Goal: Information Seeking & Learning: Check status

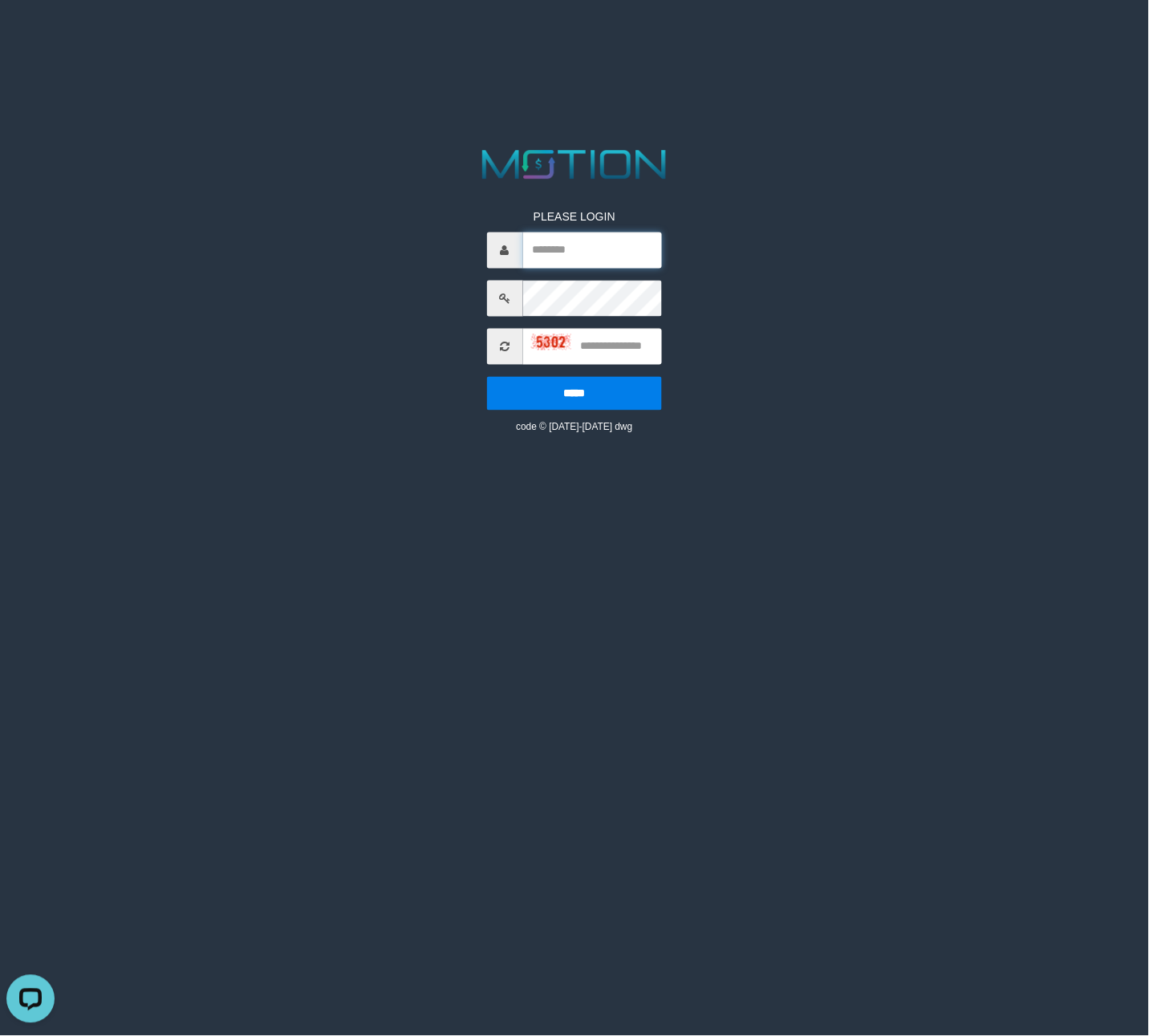
drag, startPoint x: 611, startPoint y: 238, endPoint x: 565, endPoint y: 264, distance: 52.8
click at [611, 238] on input "text" at bounding box center [592, 250] width 139 height 36
paste input "**********"
type input "**********"
click at [630, 355] on input "text" at bounding box center [592, 347] width 139 height 36
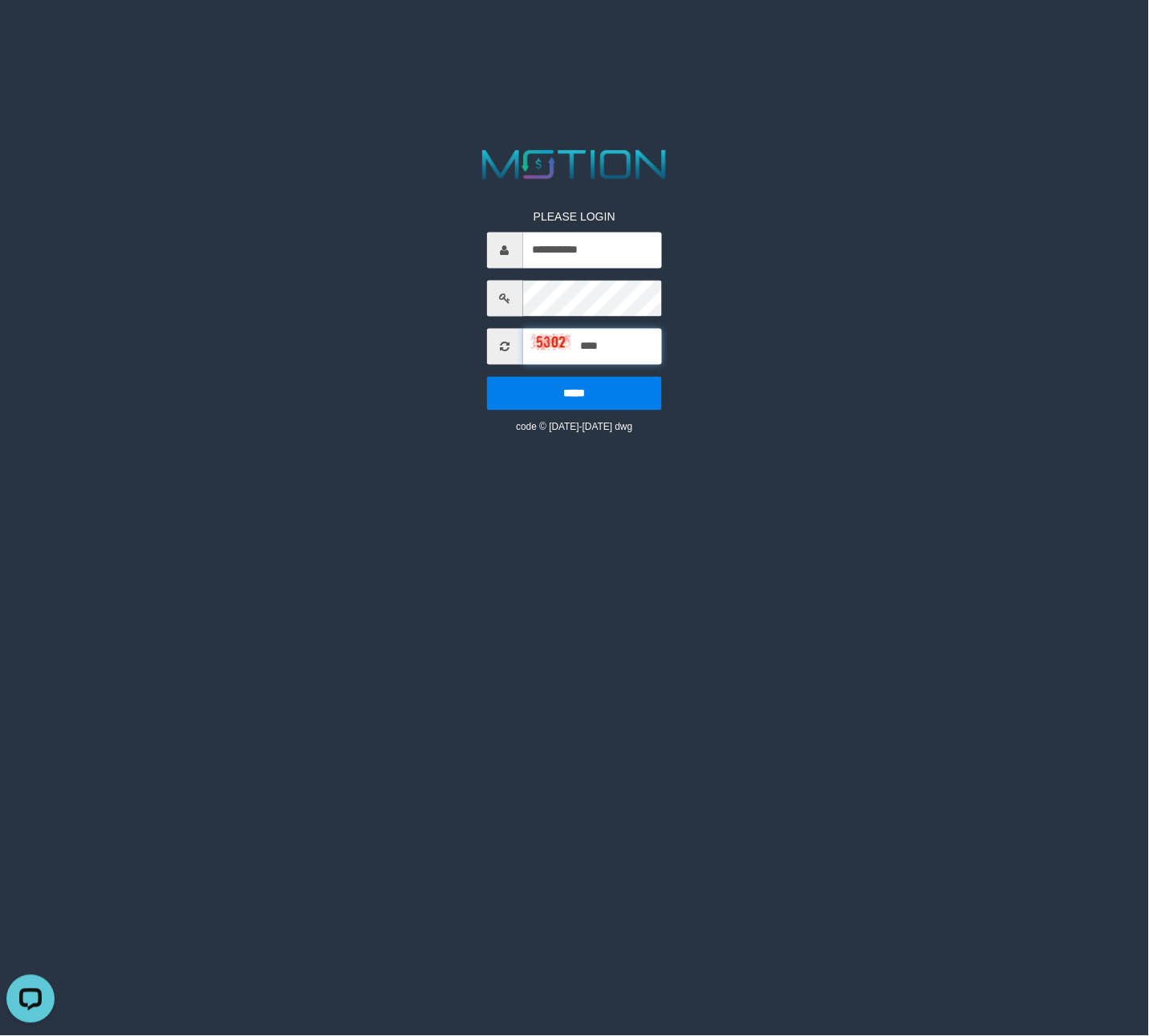
type input "****"
click at [487, 377] on input "*****" at bounding box center [574, 394] width 176 height 34
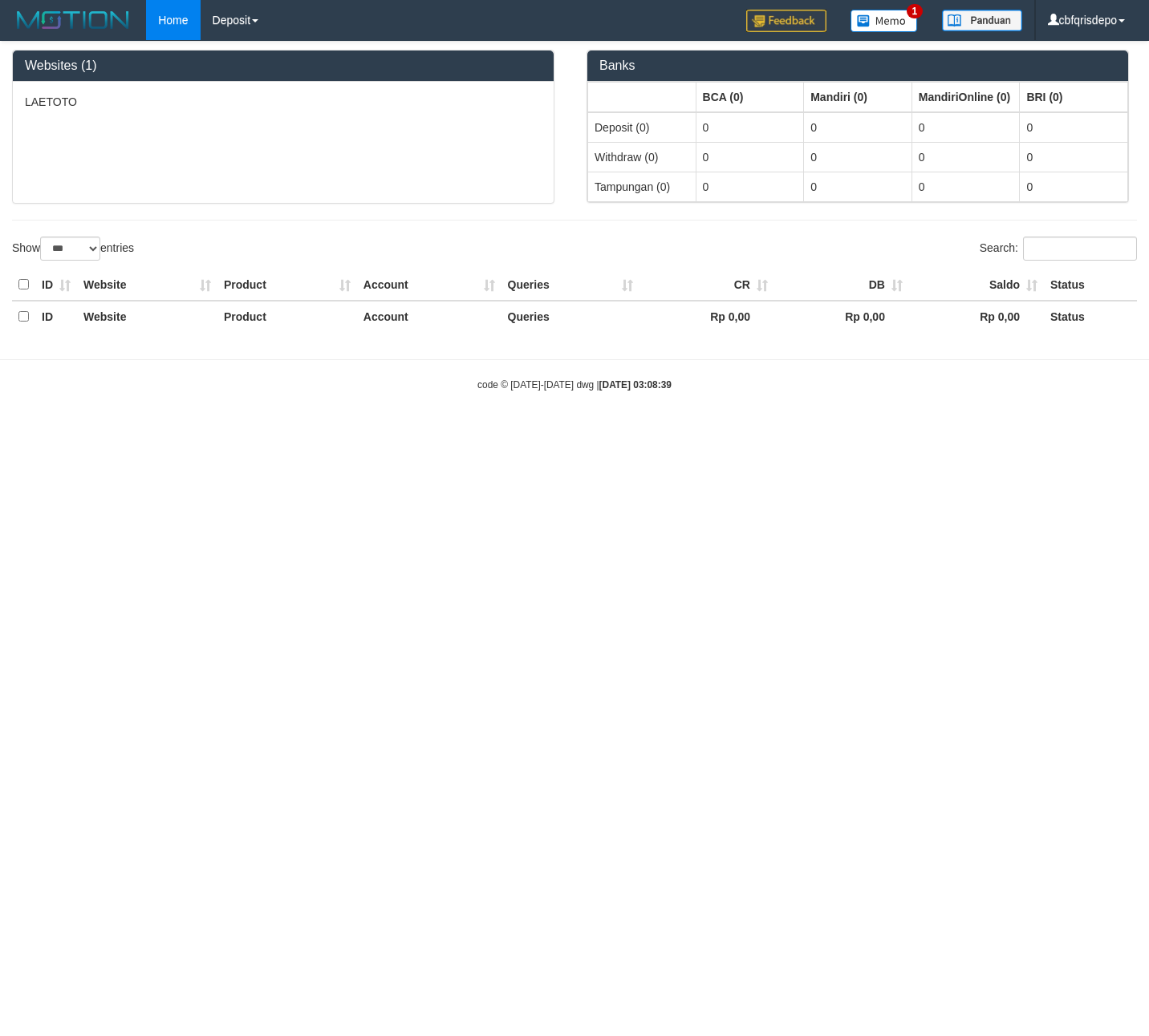
select select "***"
click at [265, 126] on link "PGA History" at bounding box center [265, 133] width 127 height 21
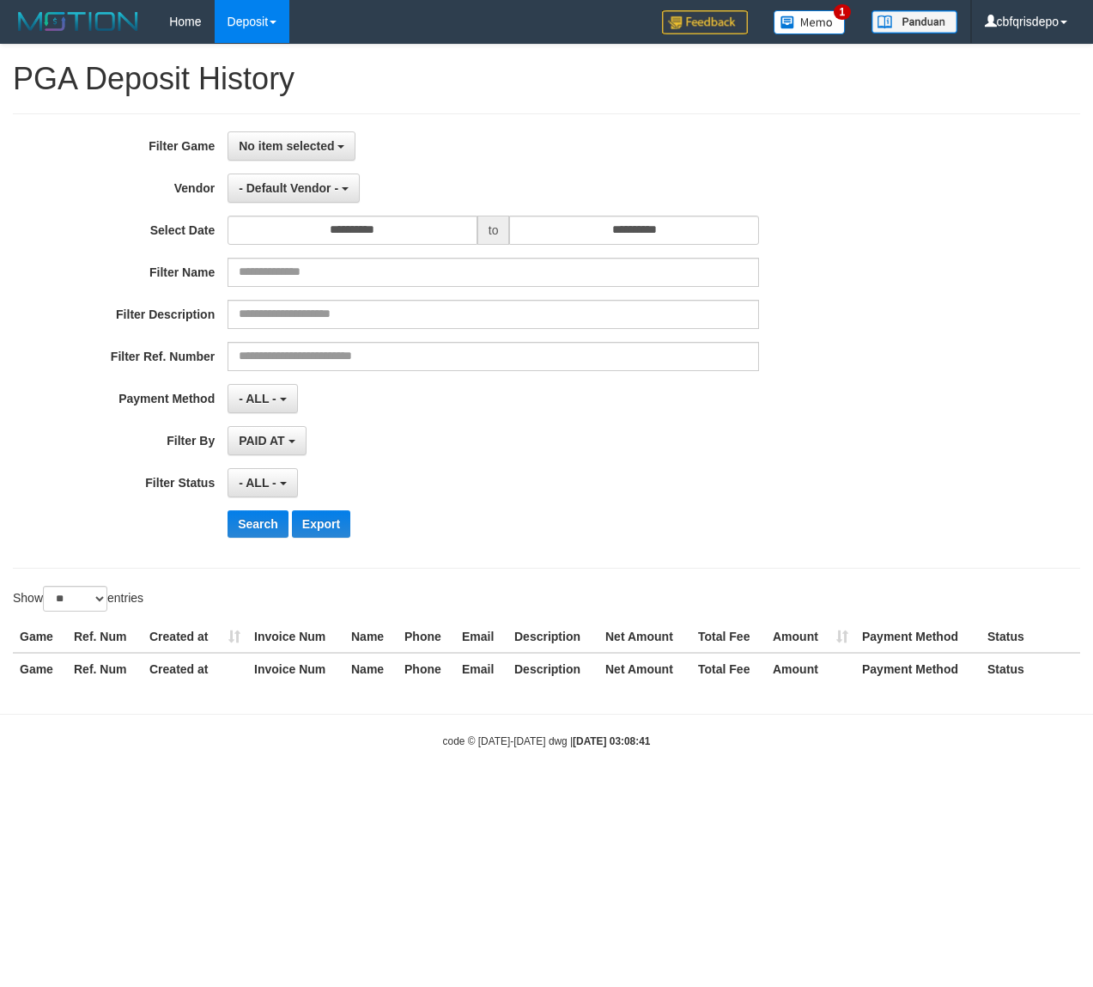
select select
select select "**"
click at [288, 140] on span "No item selected" at bounding box center [286, 146] width 95 height 14
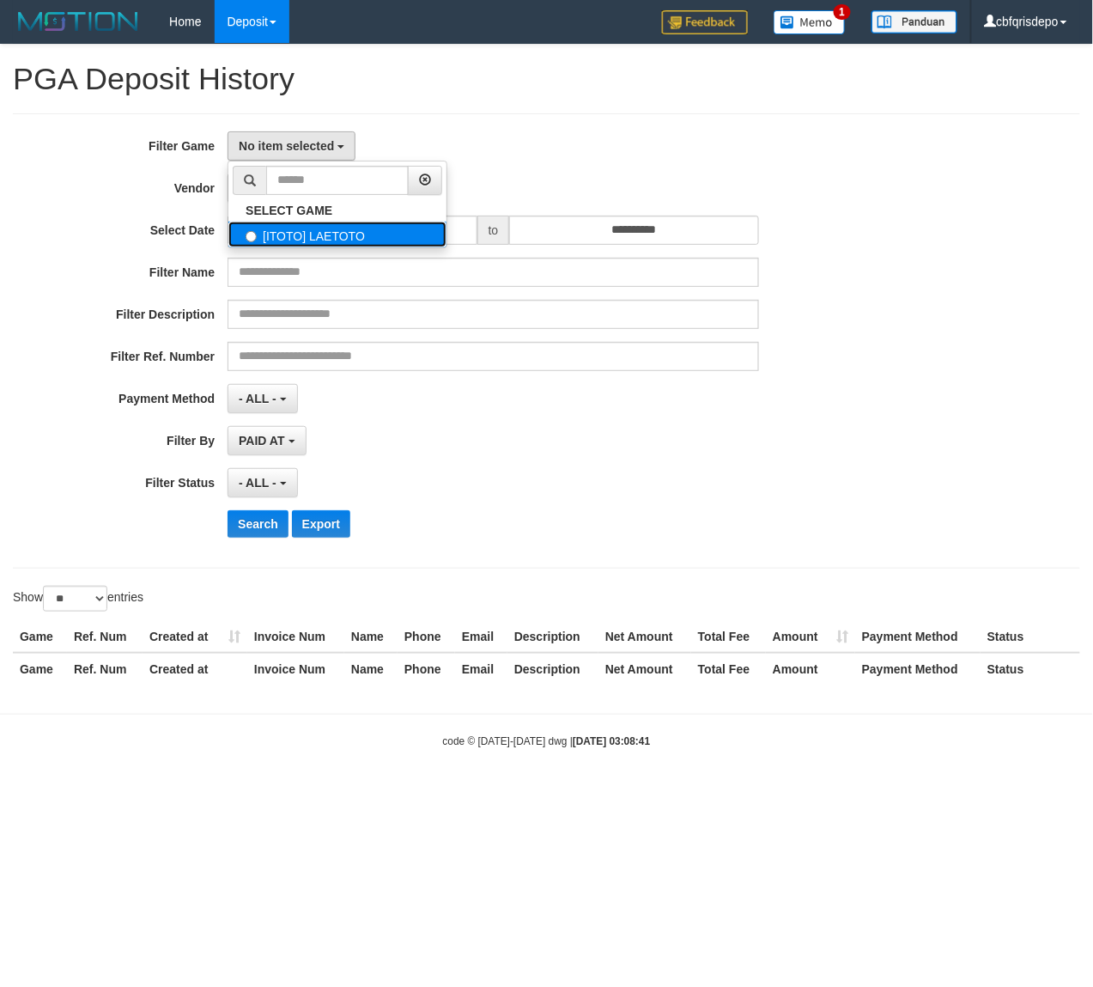
click at [318, 244] on label "[ITOTO] LAETOTO" at bounding box center [337, 235] width 218 height 26
select select "****"
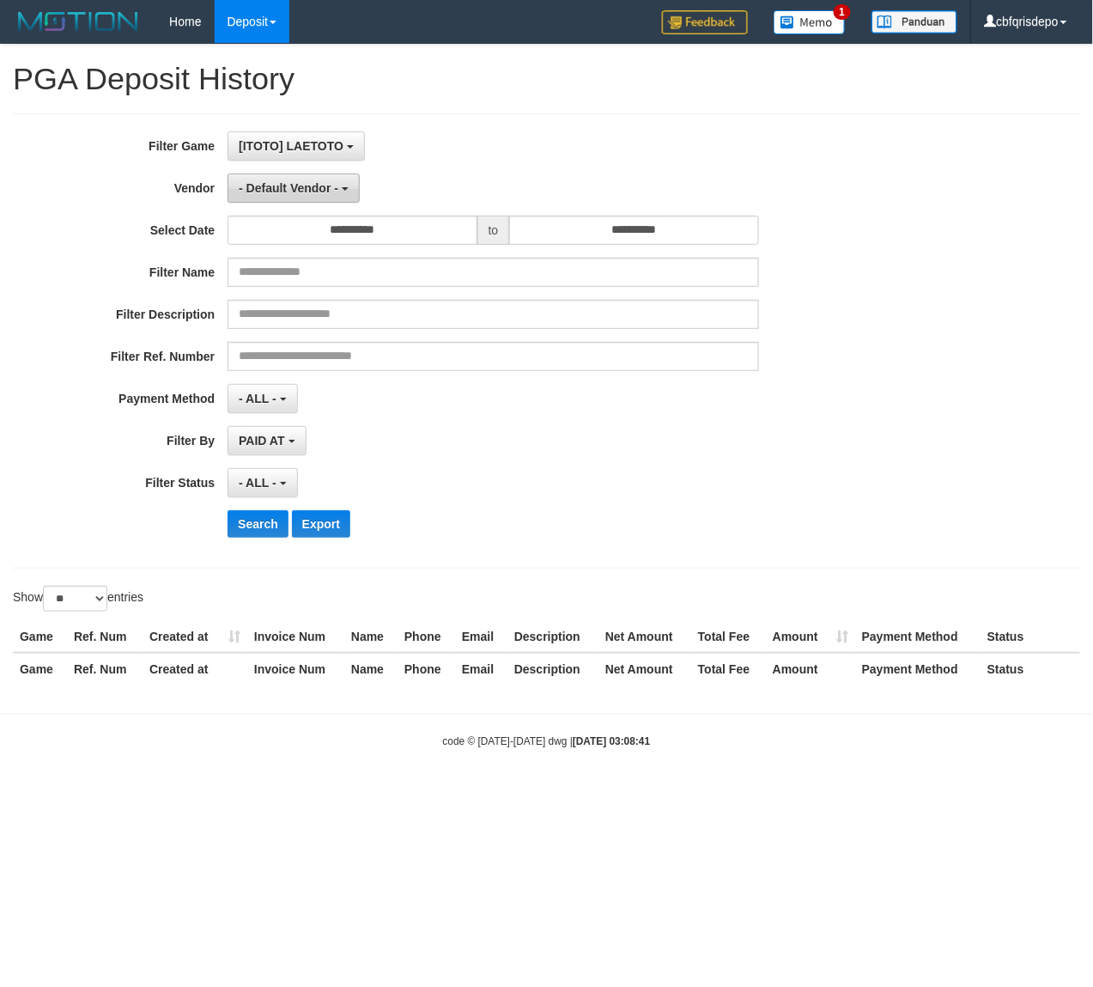
scroll to position [15, 0]
click at [307, 182] on span "- Default Vendor -" at bounding box center [289, 188] width 100 height 14
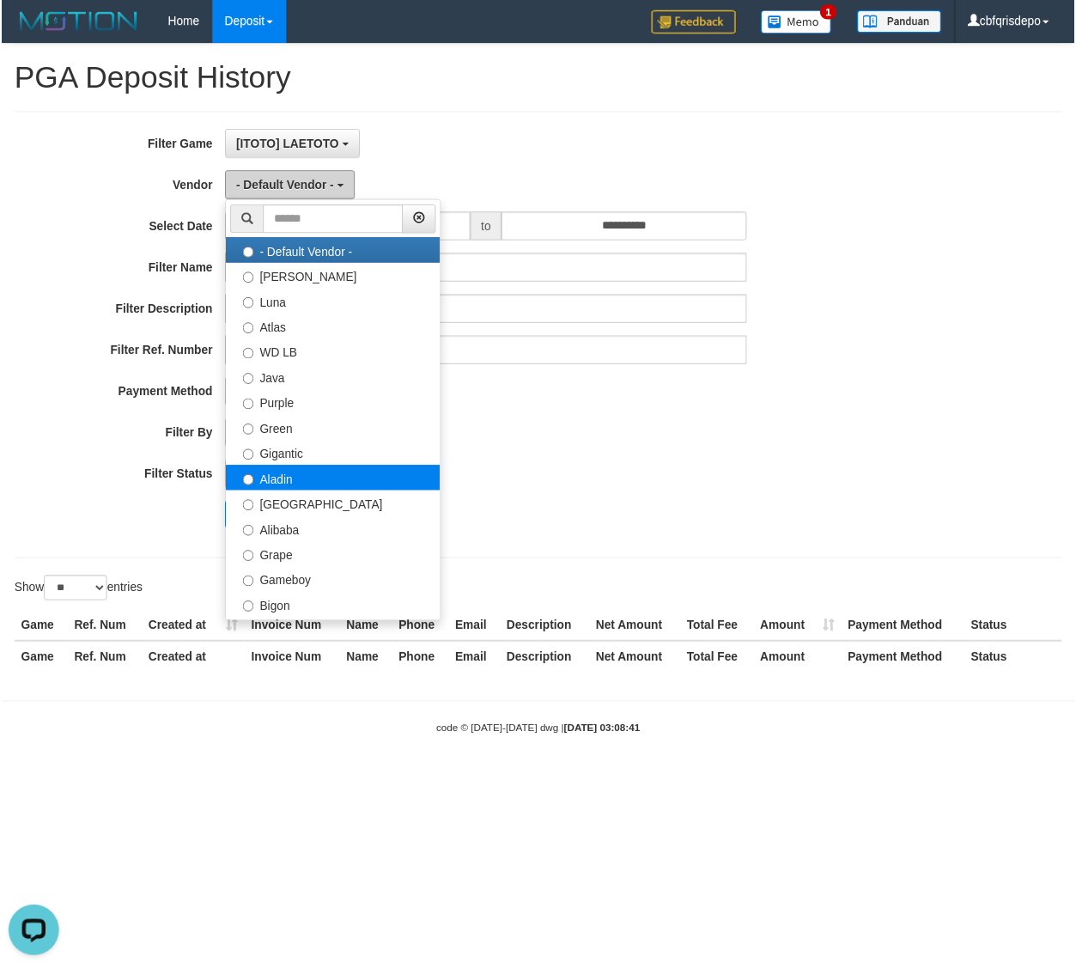
scroll to position [0, 0]
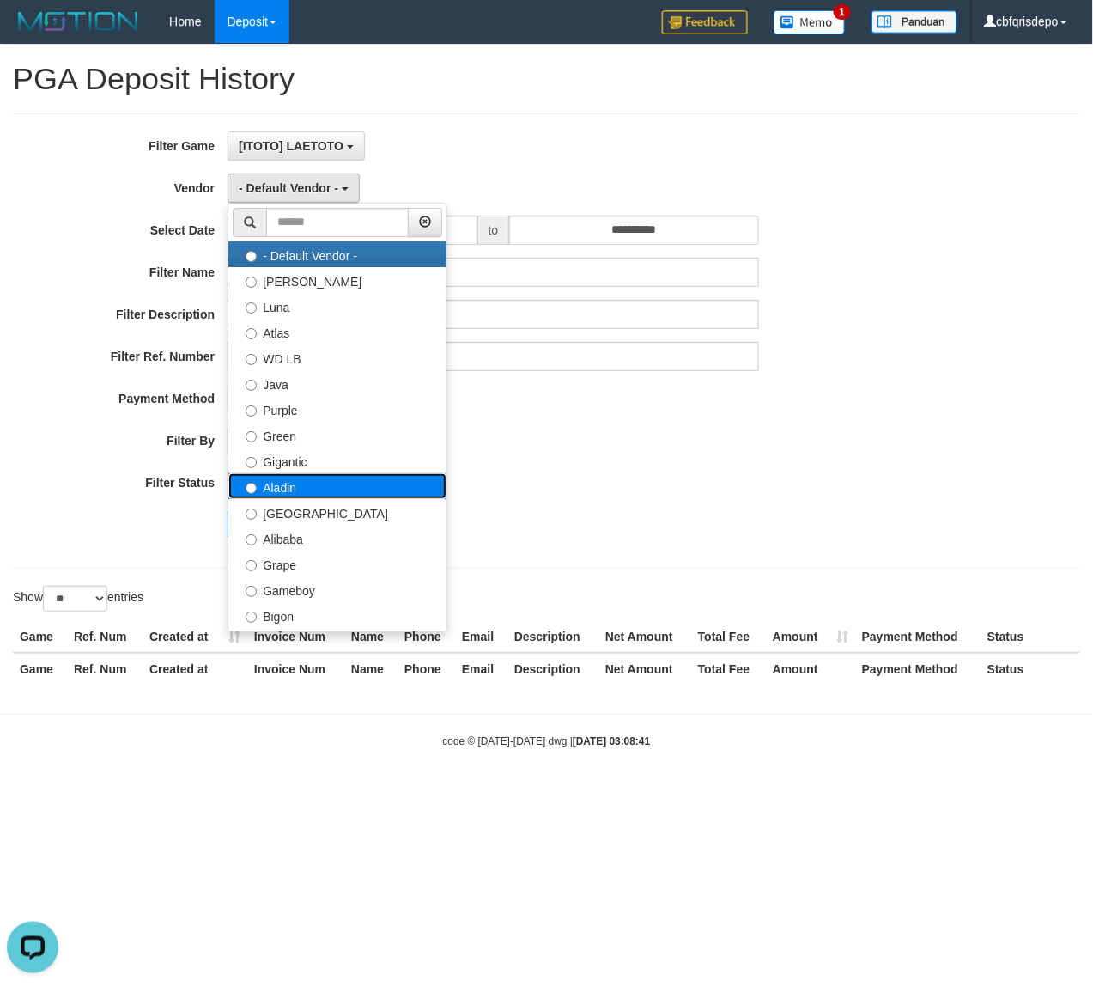
click at [292, 492] on label "Aladin" at bounding box center [337, 486] width 218 height 26
select select "**********"
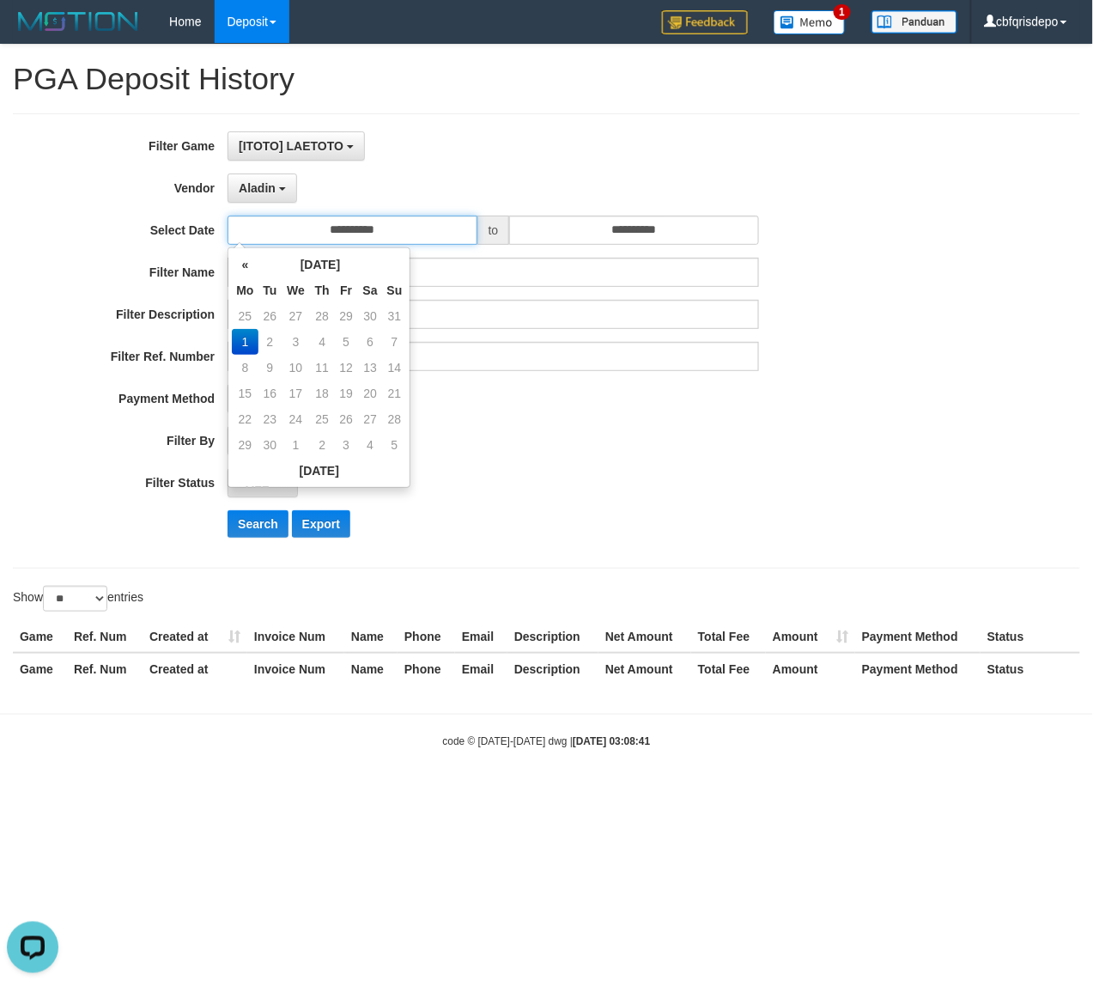
click at [364, 221] on input "**********" at bounding box center [353, 230] width 250 height 29
click at [246, 267] on th "«" at bounding box center [245, 265] width 26 height 26
click at [391, 417] on td "31" at bounding box center [395, 419] width 24 height 26
type input "**********"
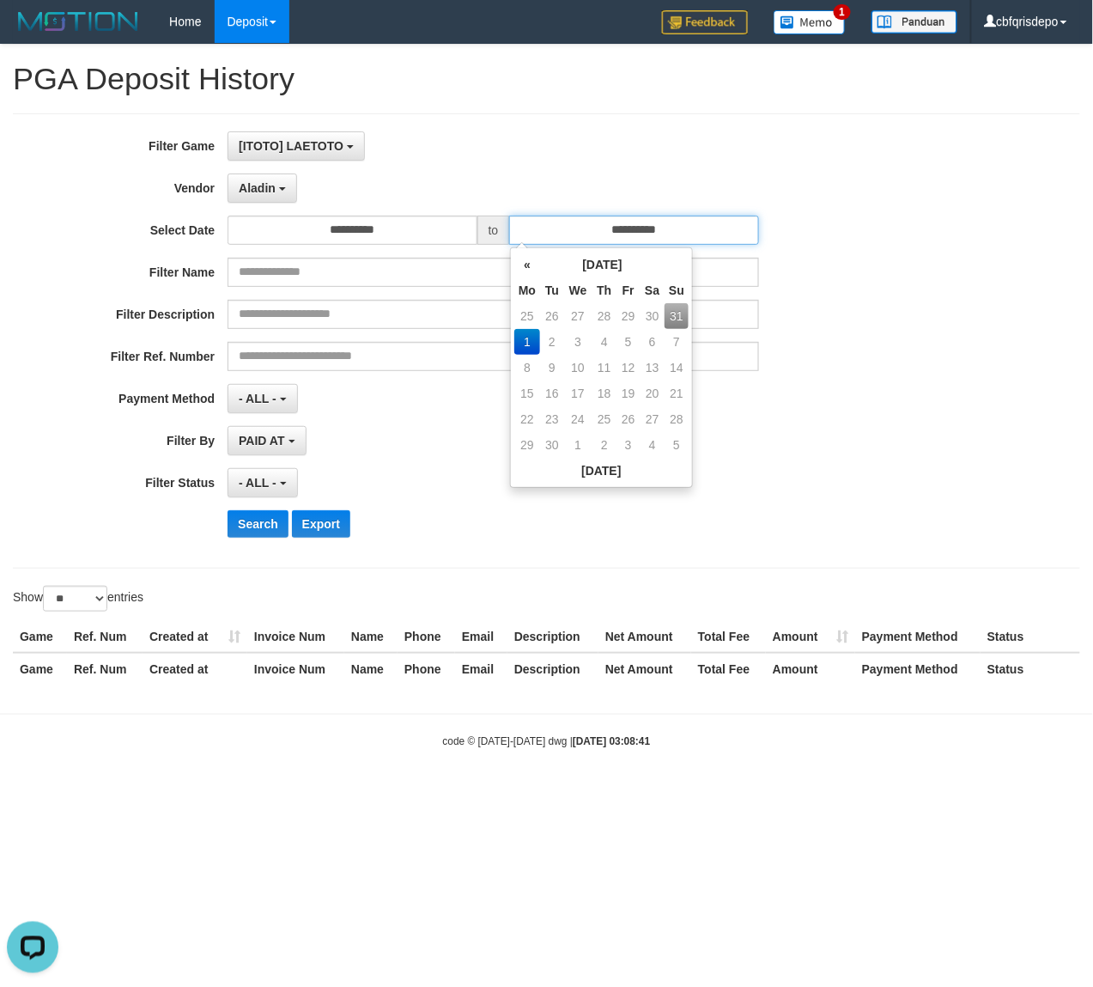
click at [597, 243] on input "**********" at bounding box center [634, 230] width 250 height 29
click at [527, 262] on th "«" at bounding box center [527, 265] width 26 height 26
click at [675, 418] on td "31" at bounding box center [677, 419] width 24 height 26
type input "**********"
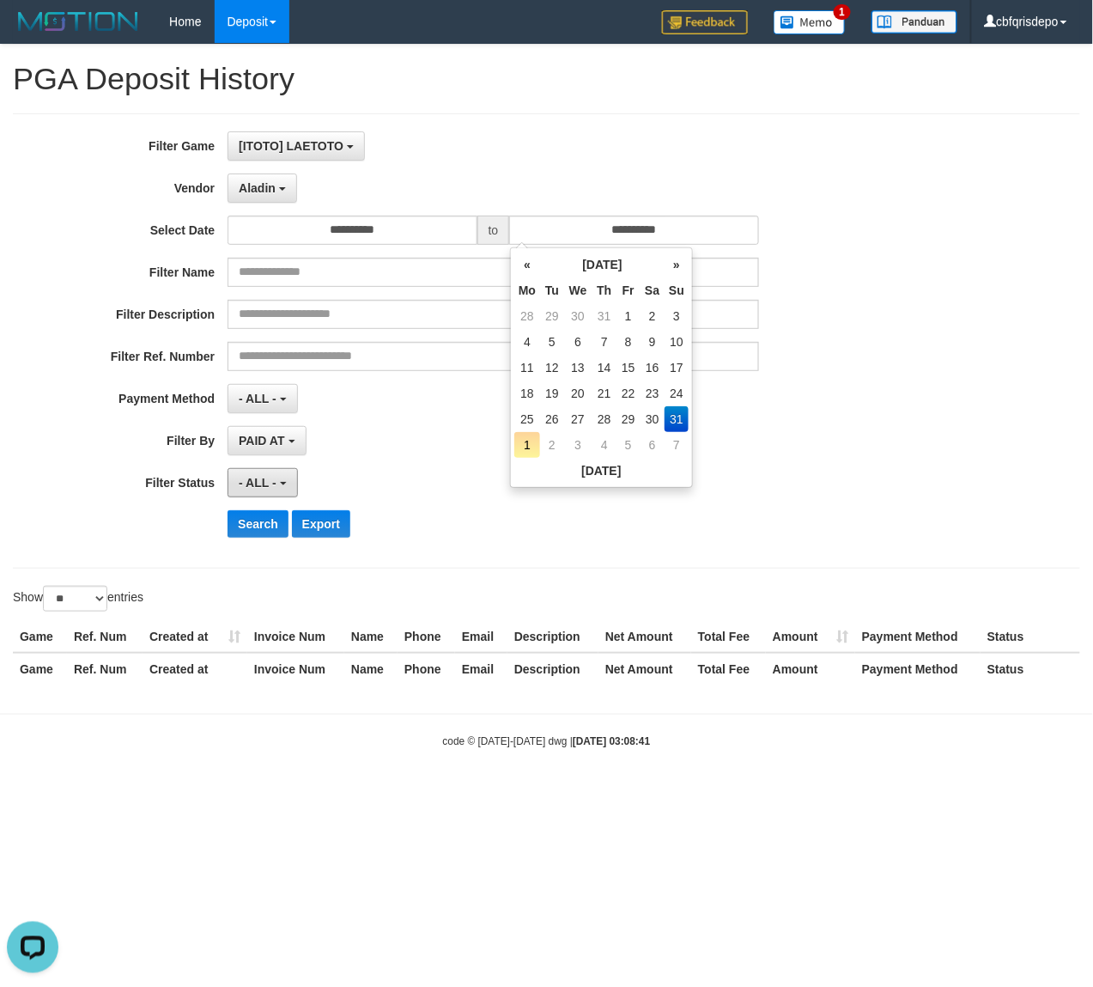
drag, startPoint x: 264, startPoint y: 483, endPoint x: 267, endPoint y: 501, distance: 18.4
click at [264, 485] on span "- ALL -" at bounding box center [258, 483] width 38 height 14
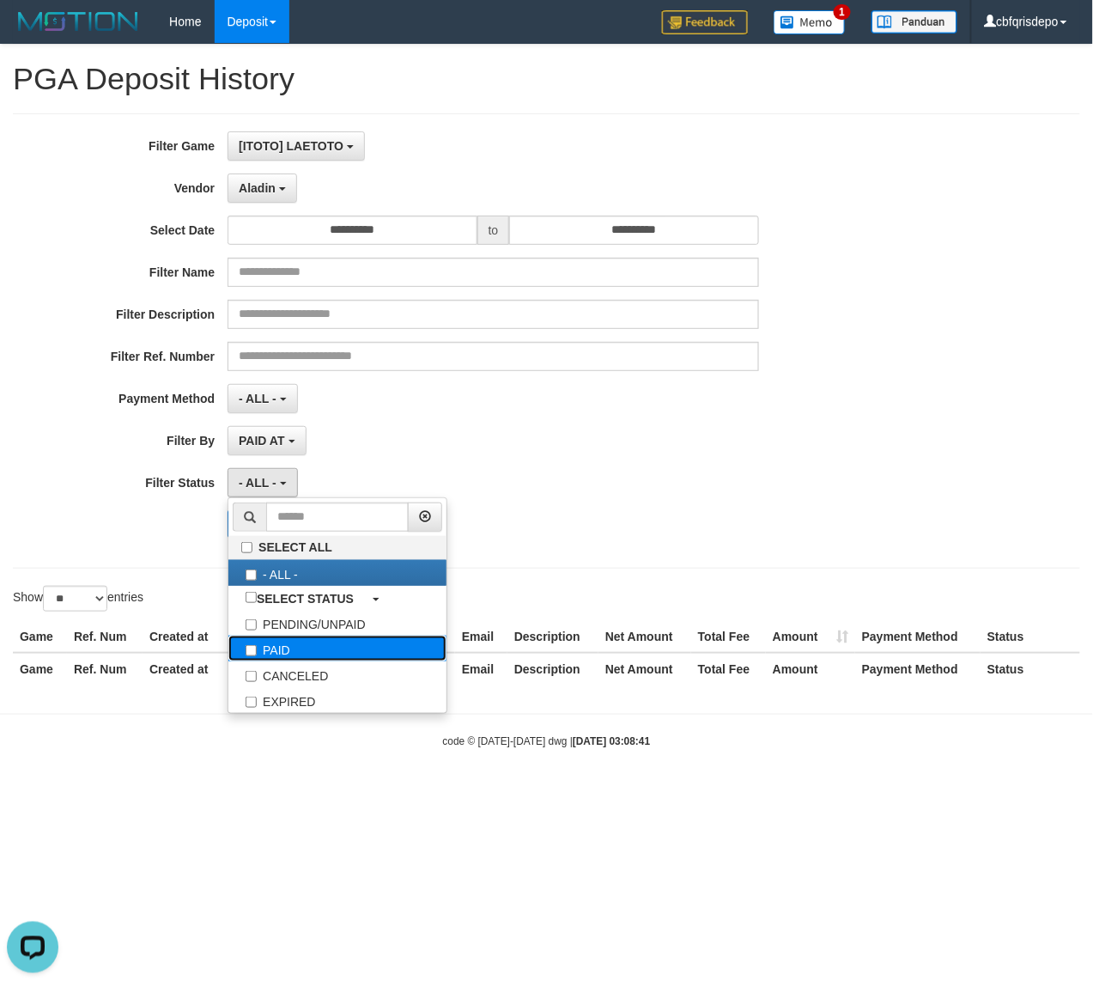
click at [301, 661] on label "PAID" at bounding box center [337, 648] width 218 height 26
select select "*"
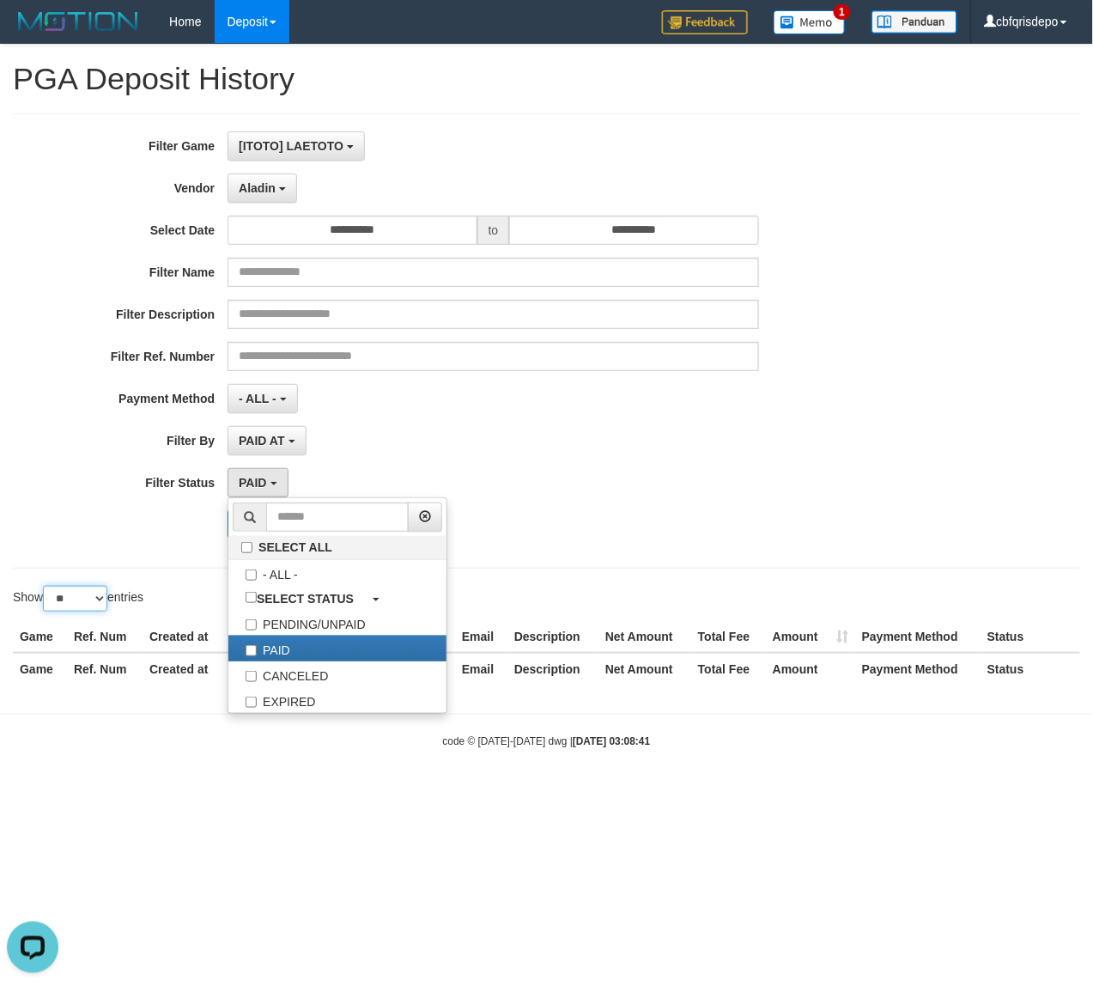
click at [92, 599] on select "** ** ** ***" at bounding box center [75, 599] width 64 height 26
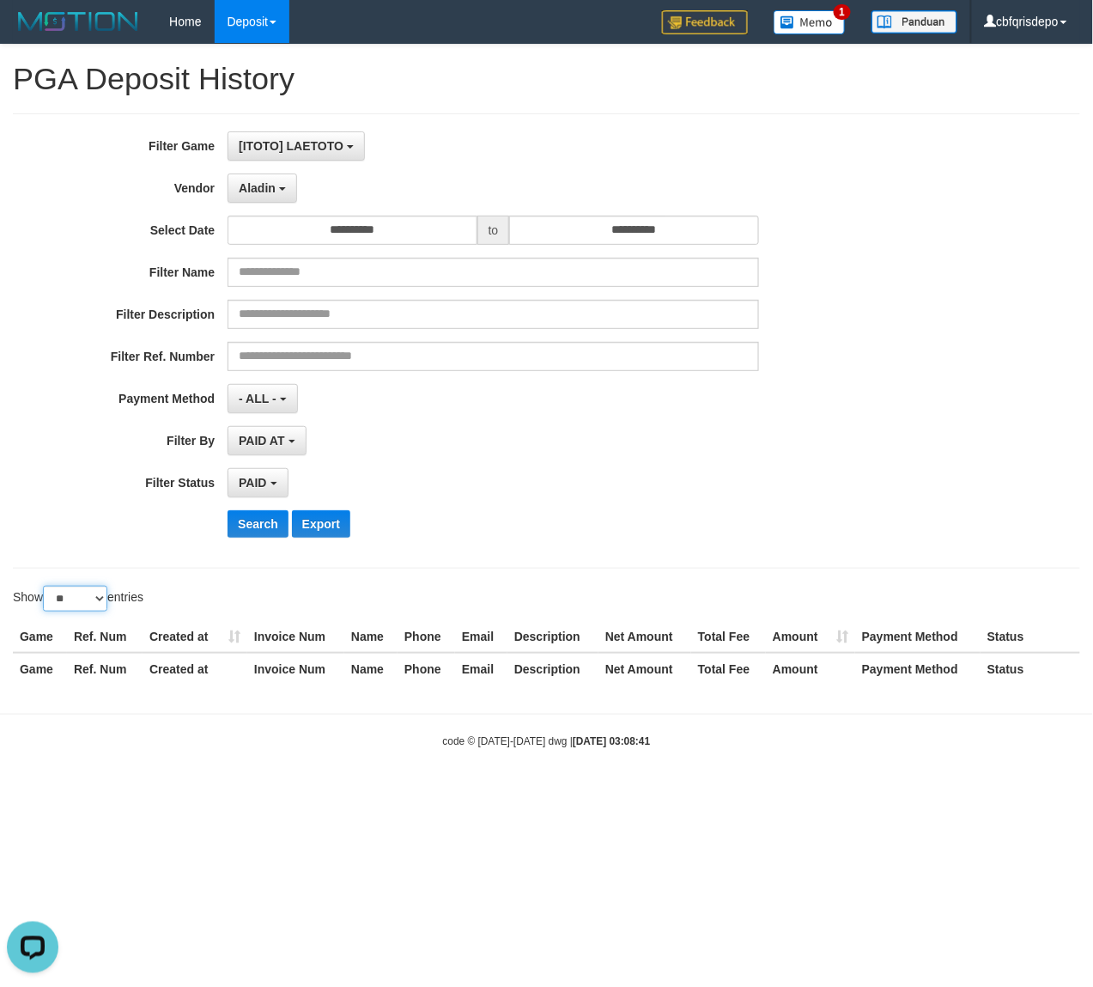
select select "**"
click at [46, 587] on select "** ** ** ***" at bounding box center [75, 599] width 64 height 26
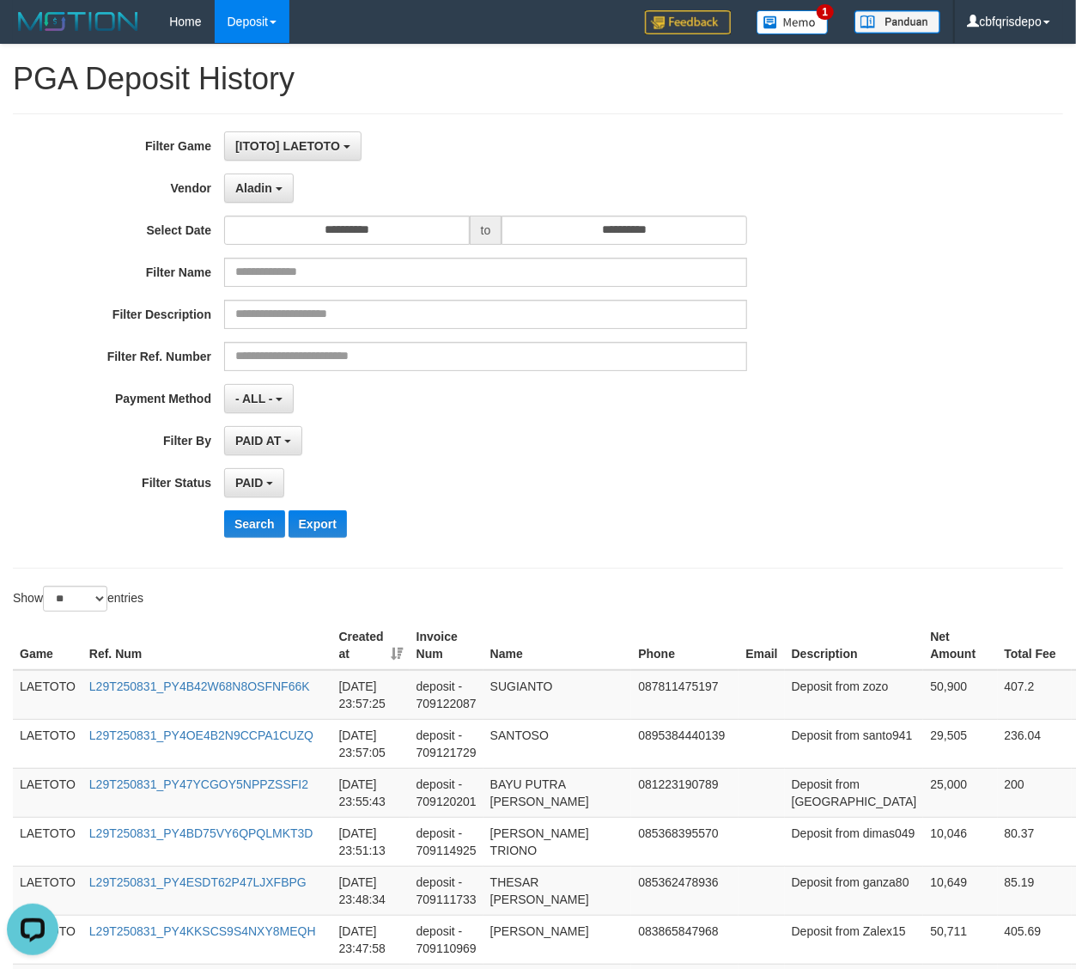
click at [393, 656] on th "Created at" at bounding box center [370, 645] width 77 height 49
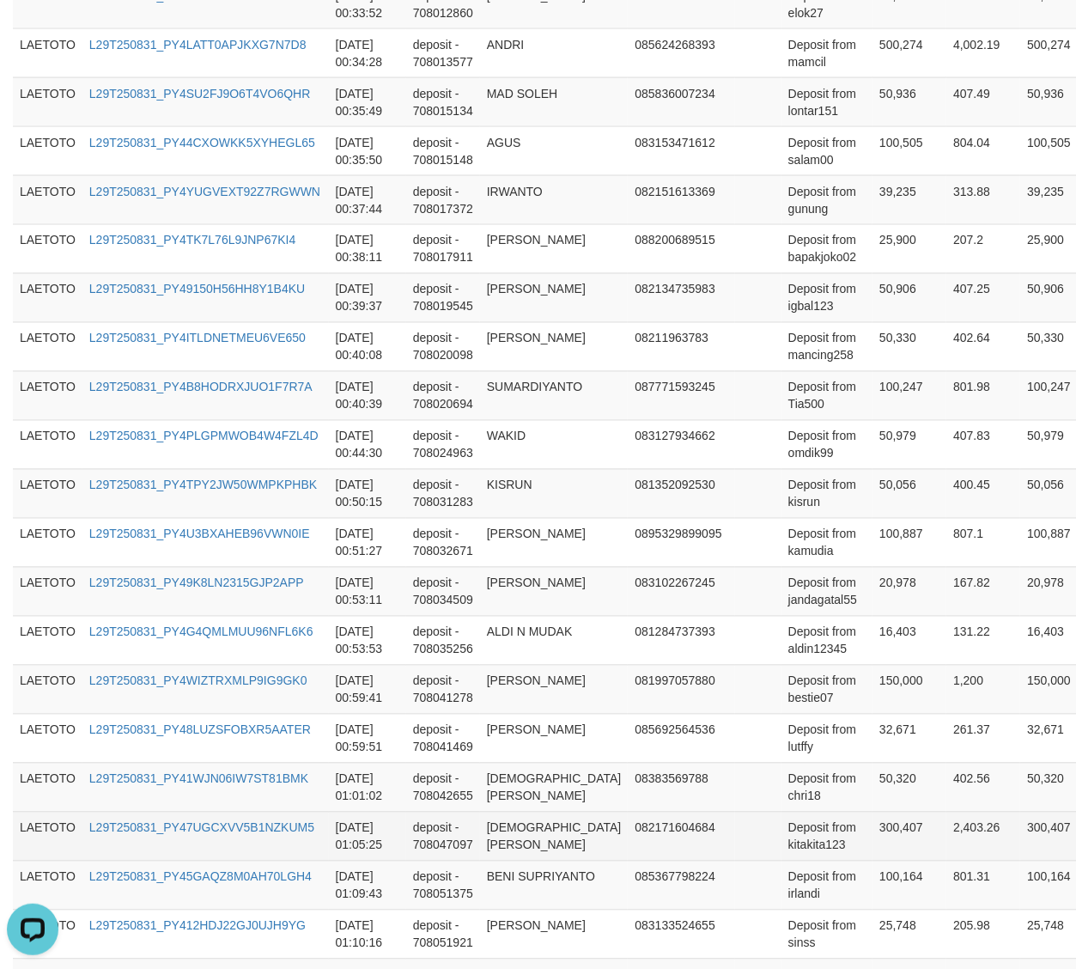
scroll to position [2417, 0]
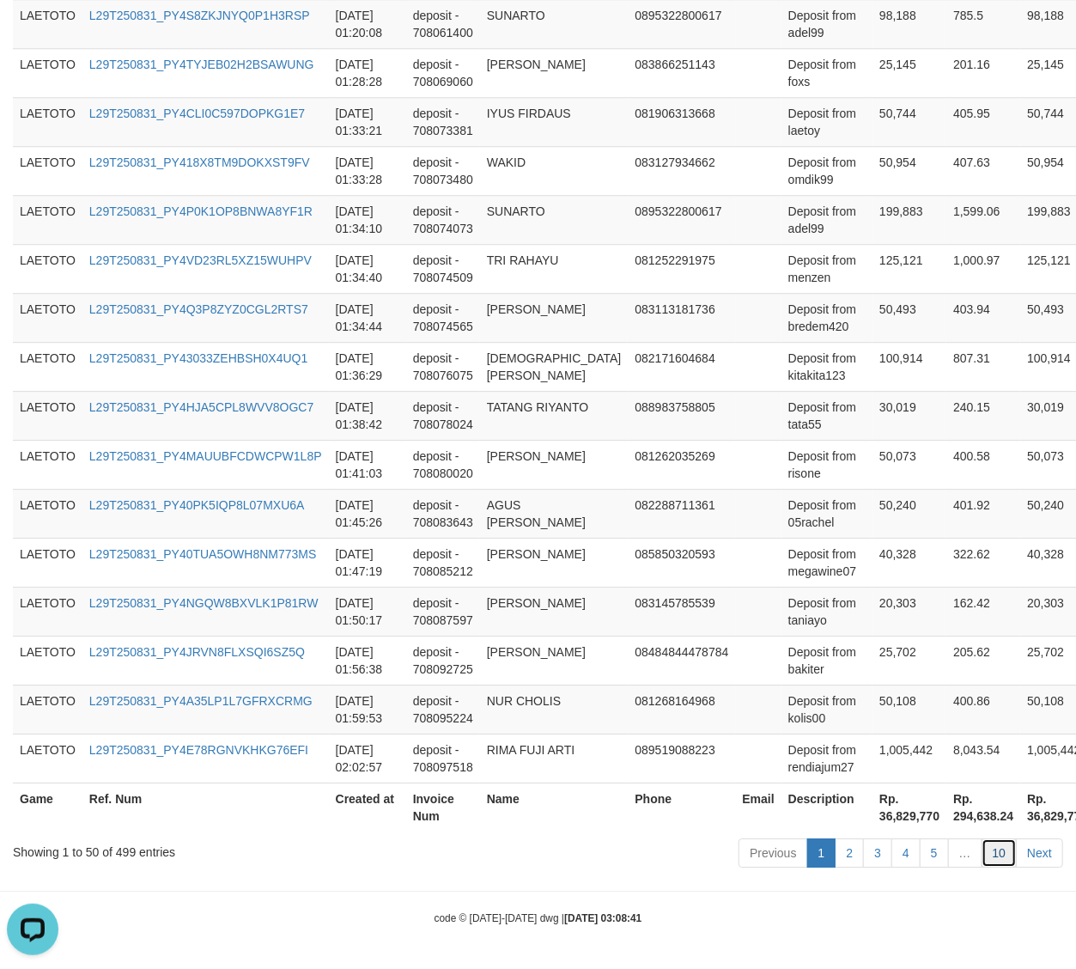
click at [1000, 855] on link "10" at bounding box center [1000, 852] width 36 height 29
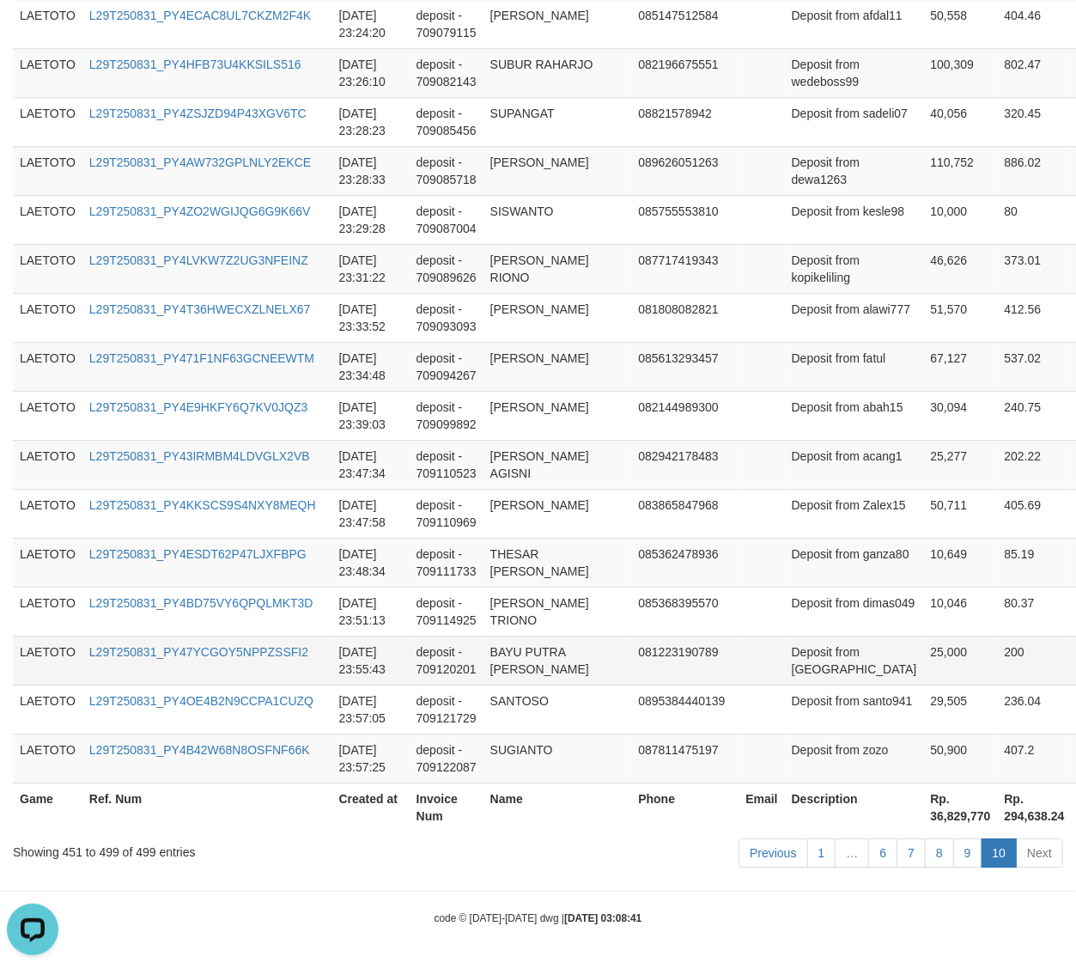
click at [923, 660] on td "25,000" at bounding box center [960, 659] width 74 height 49
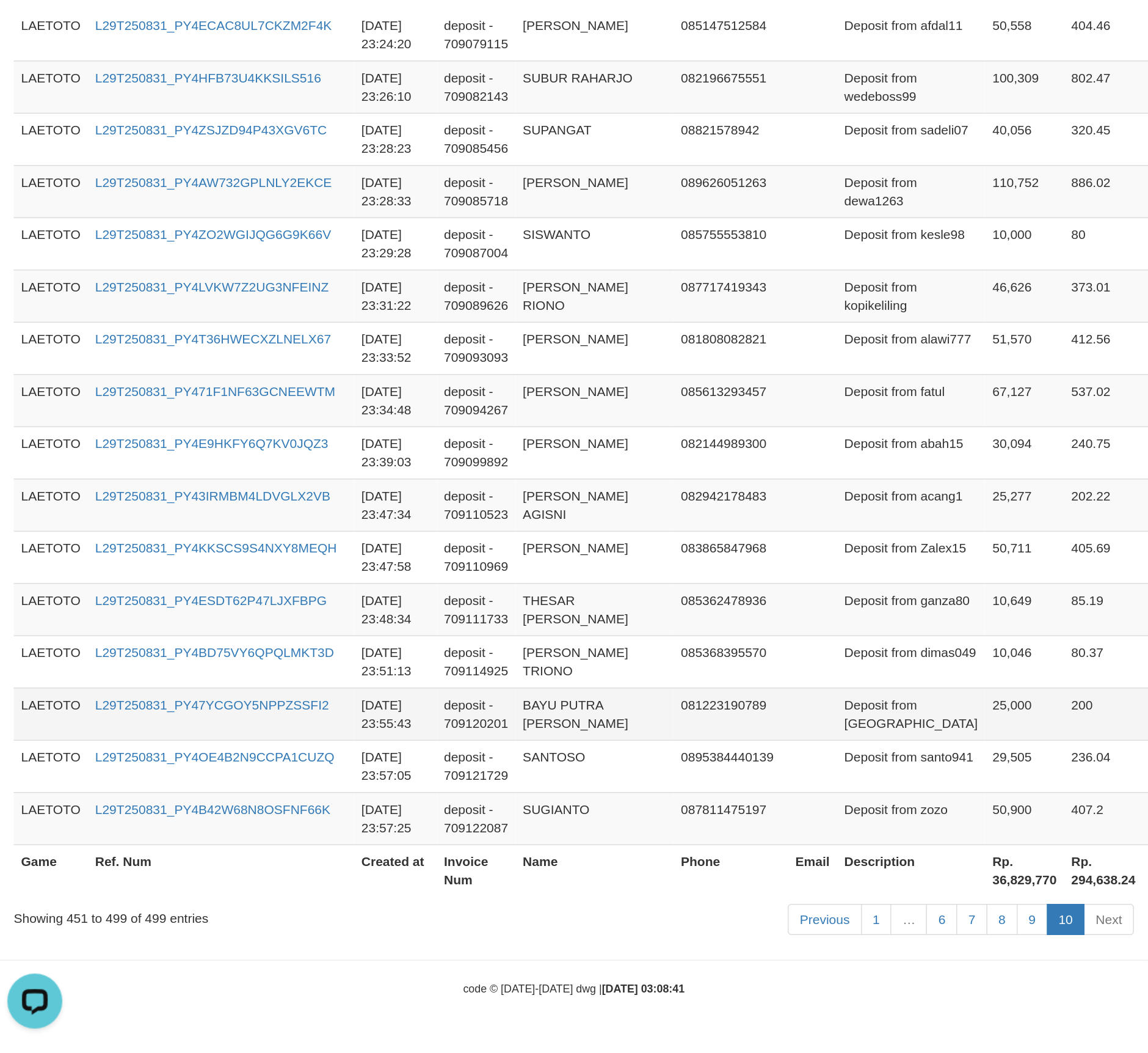
scroll to position [705, 0]
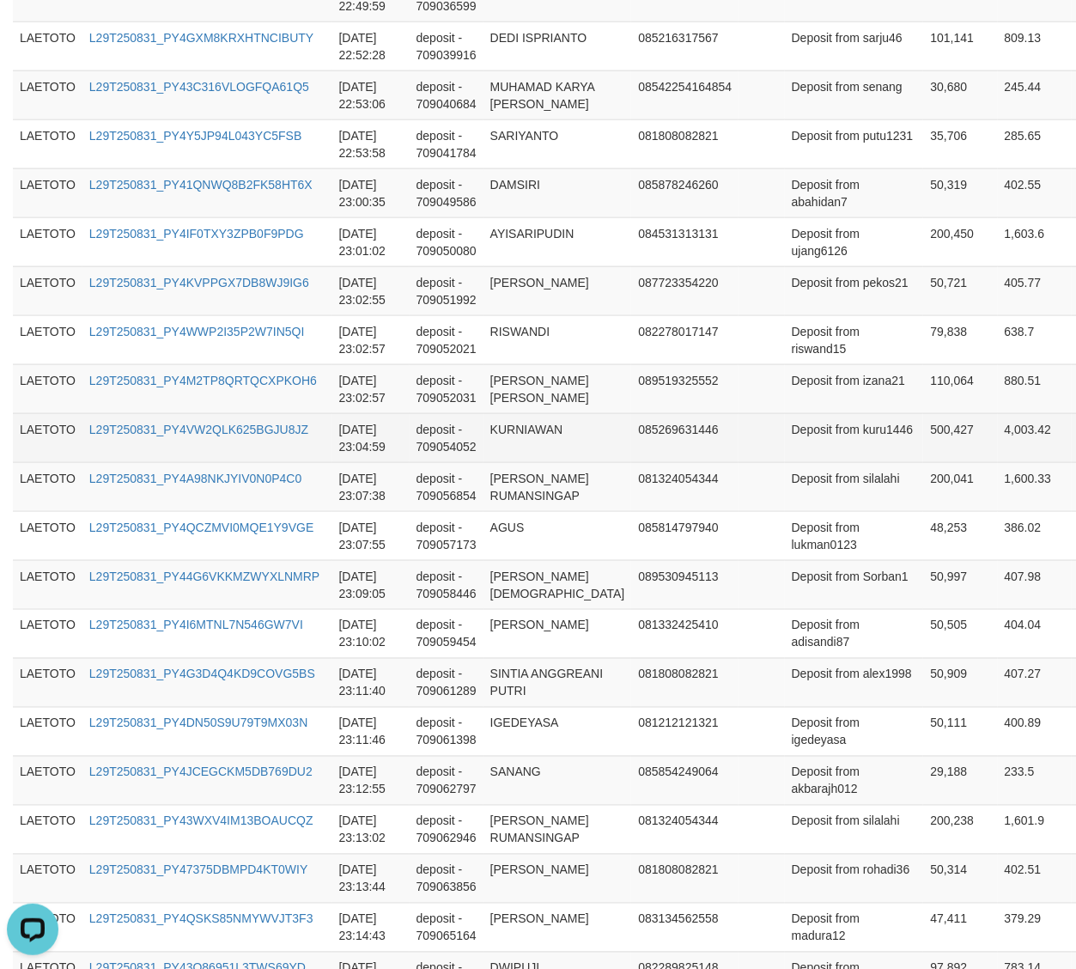
click at [58, 462] on td "LAETOTO" at bounding box center [48, 437] width 70 height 49
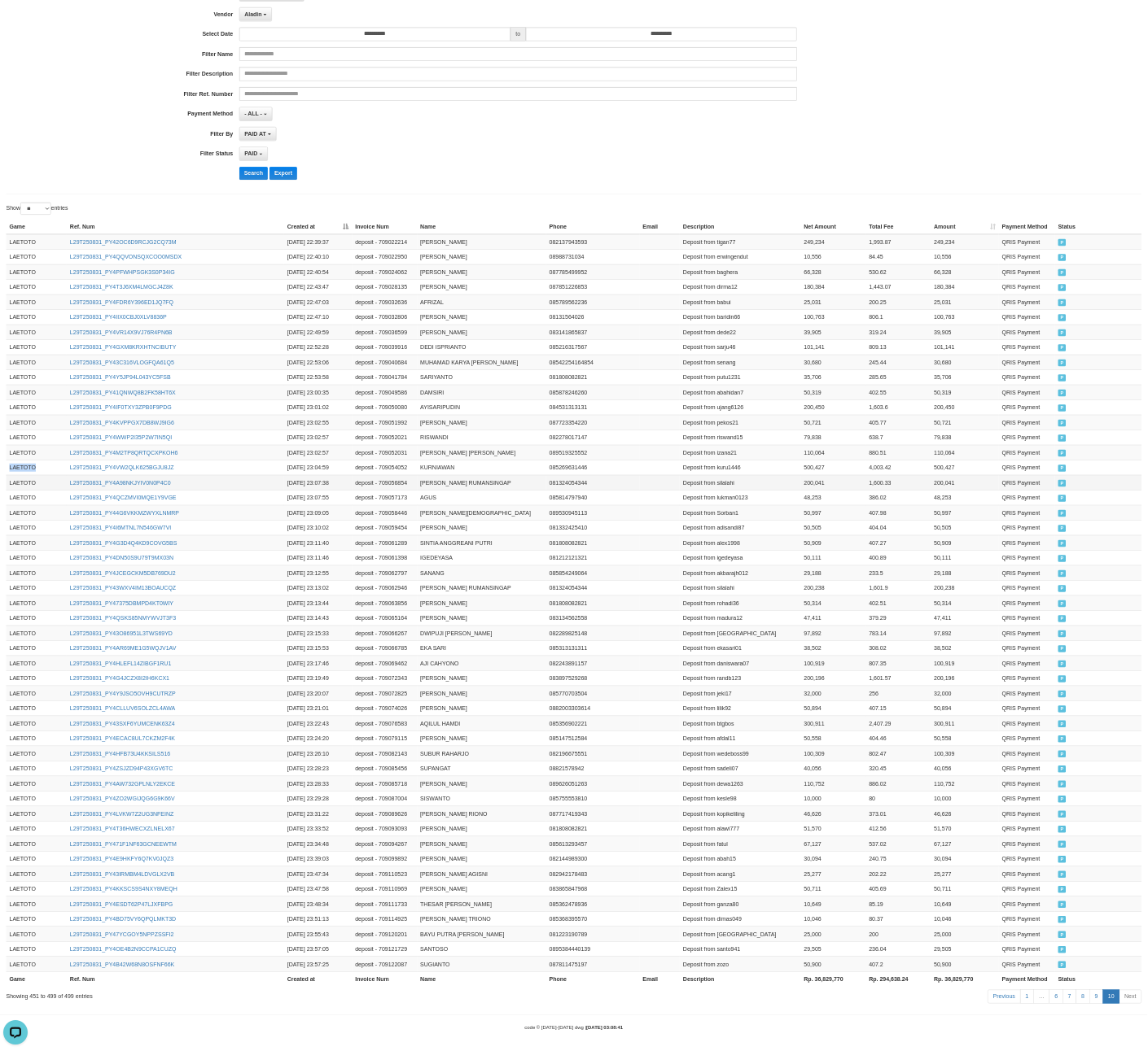
scroll to position [14, 0]
click at [32, 934] on td "LAETOTO" at bounding box center [73, 965] width 121 height 30
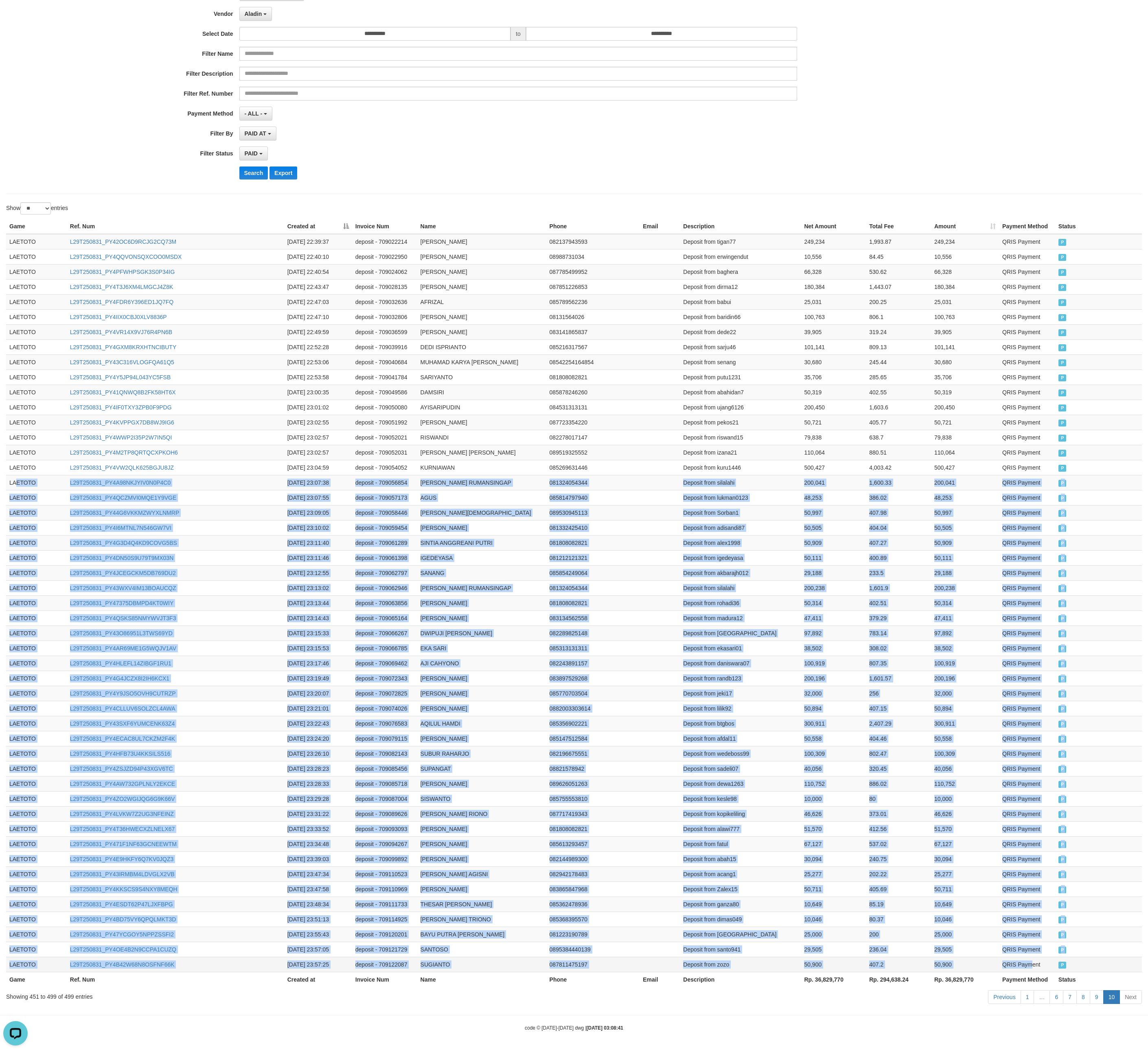
click at [518, 467] on td "QRIS Payment" at bounding box center [1027, 964] width 56 height 15
copy tbody "ETOTO L29T250831_PY4A98NKJYIV0N0P4C0 [DATE] 23:07:38 deposit - 709056854 [PERSO…"
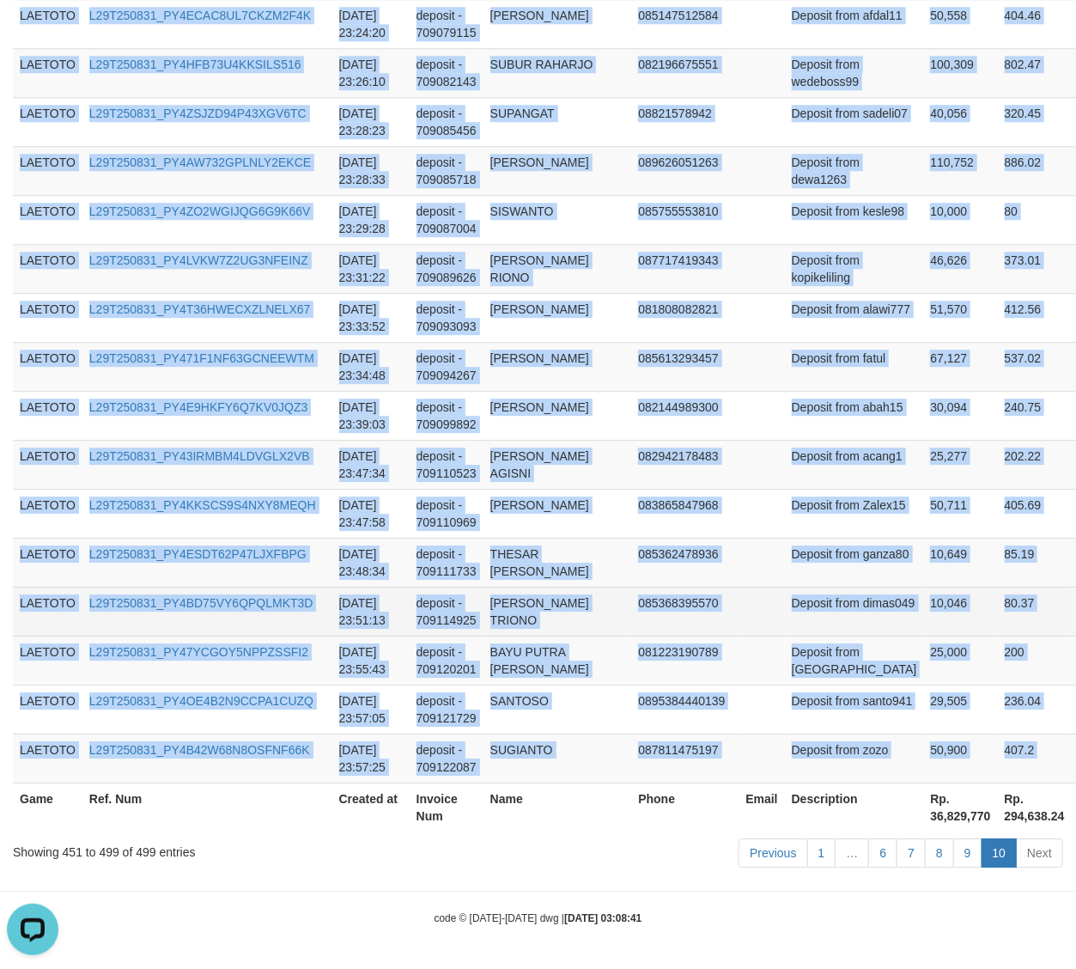
scroll to position [2368, 0]
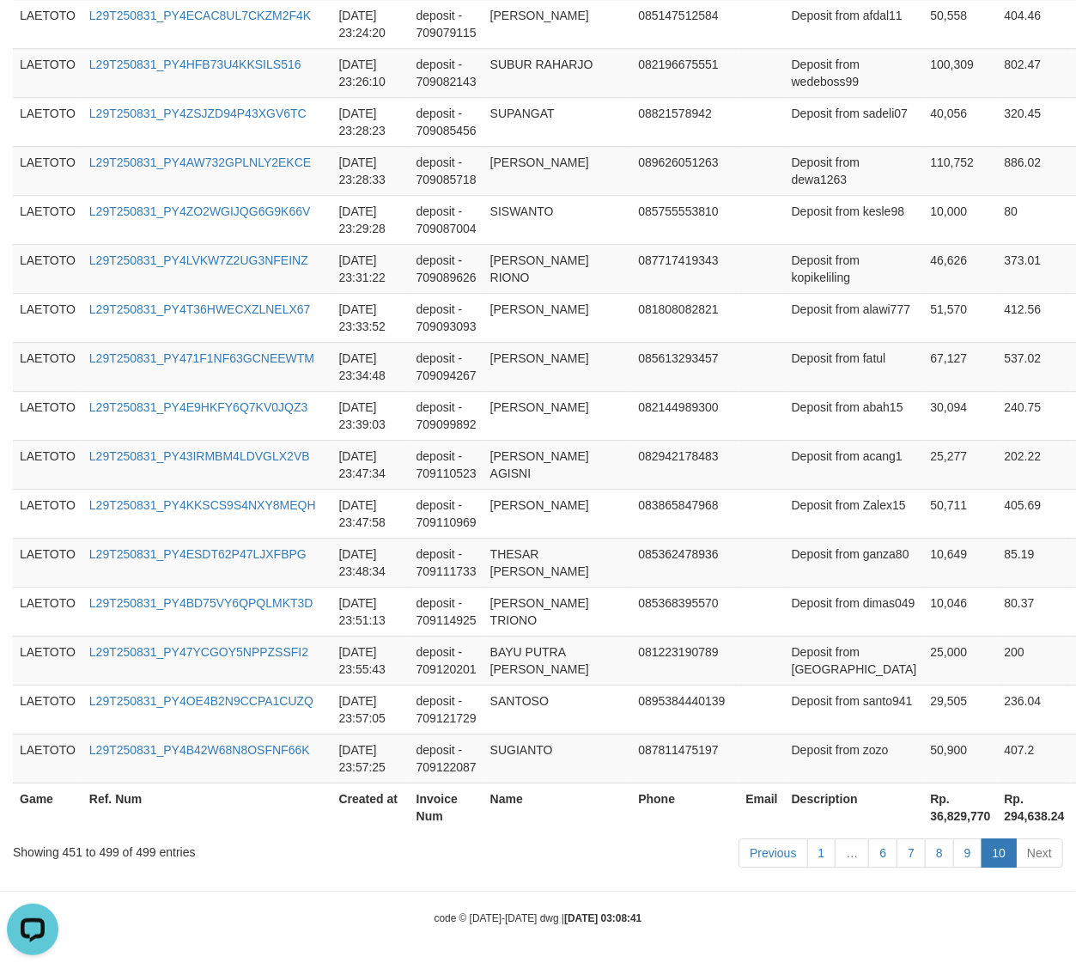
click at [923, 807] on th "Rp. 36,829,770" at bounding box center [960, 806] width 74 height 49
copy th "36,829,770"
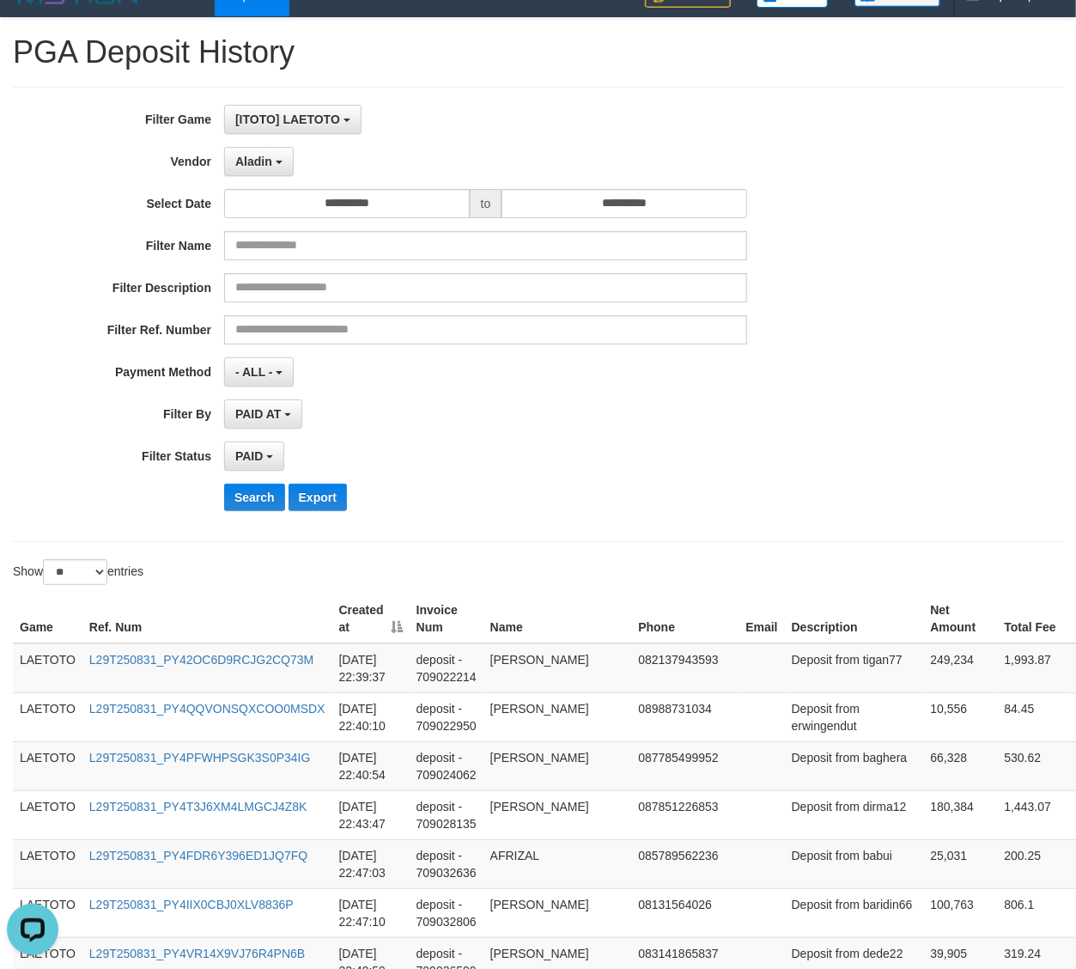
scroll to position [0, 0]
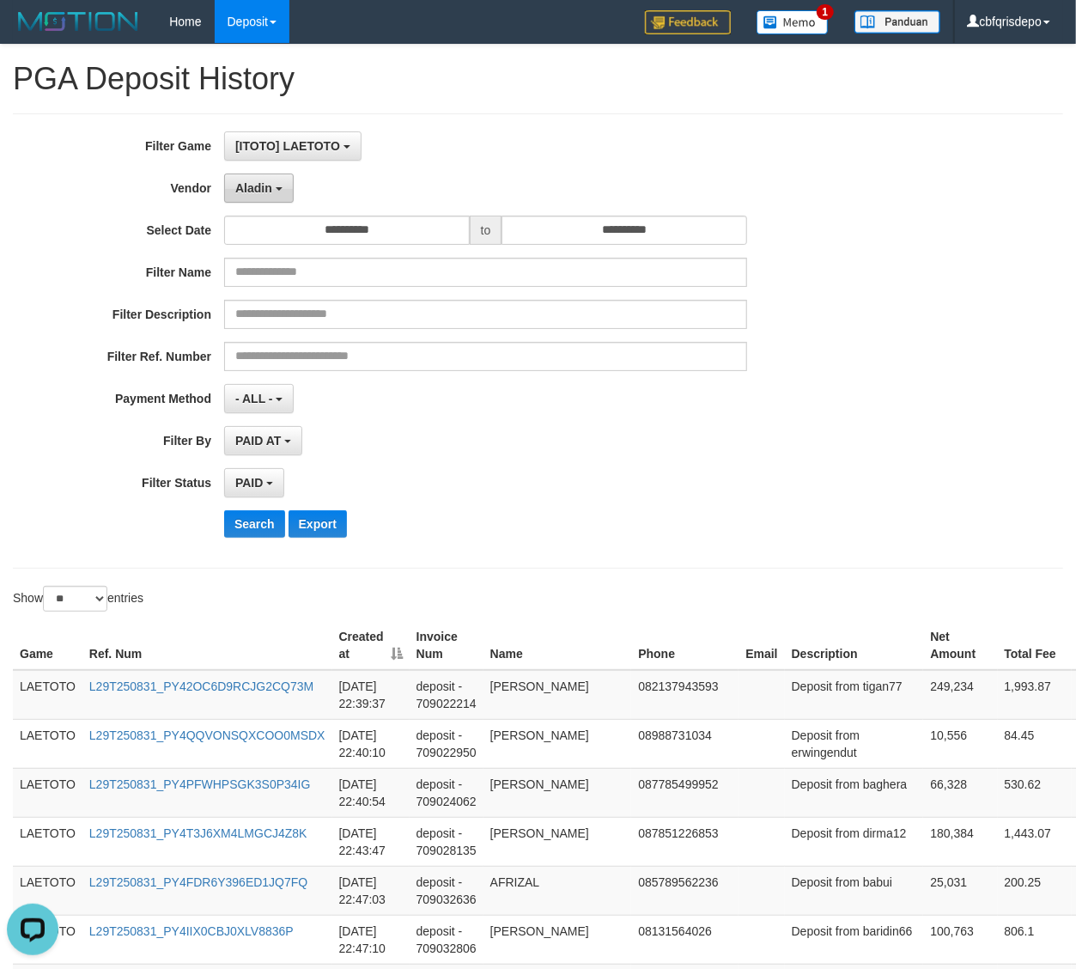
click at [267, 192] on span "Aladin" at bounding box center [253, 188] width 37 height 14
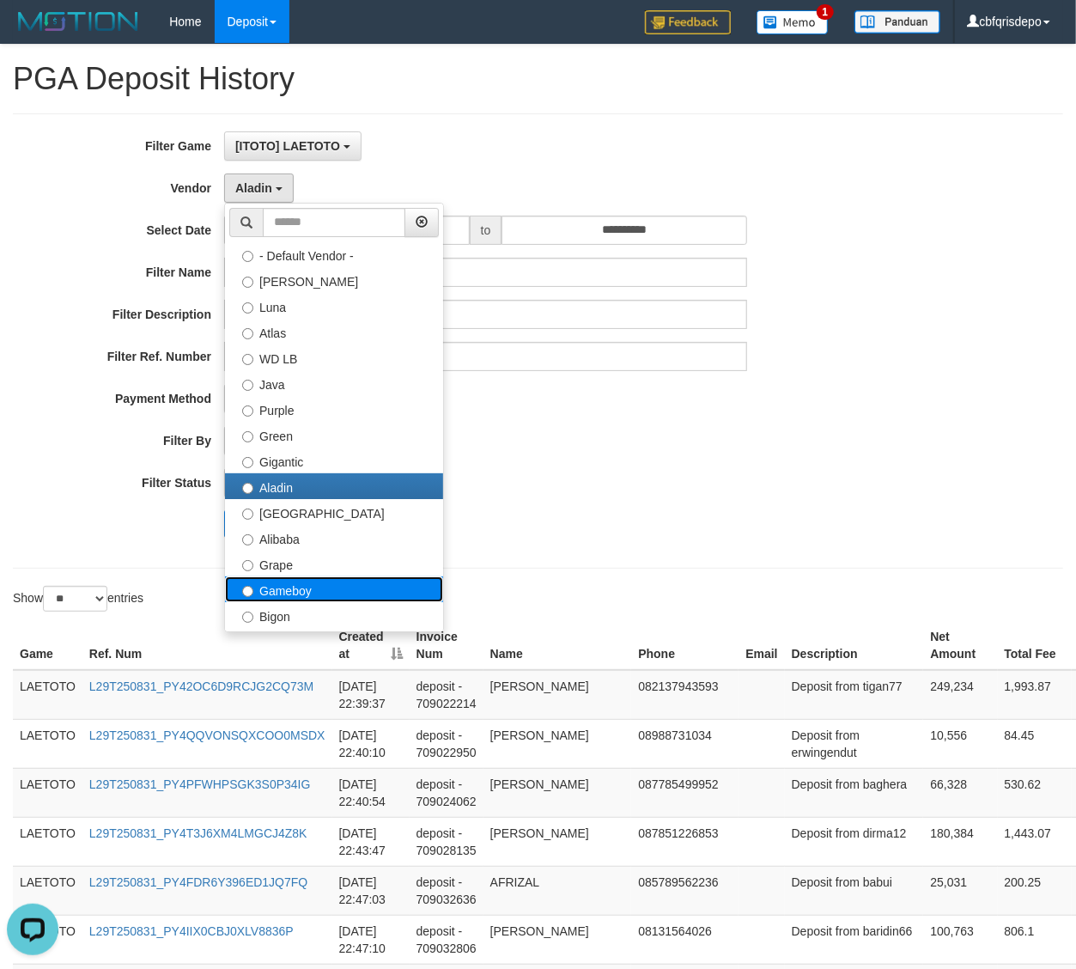
click at [321, 591] on label "Gameboy" at bounding box center [334, 589] width 218 height 26
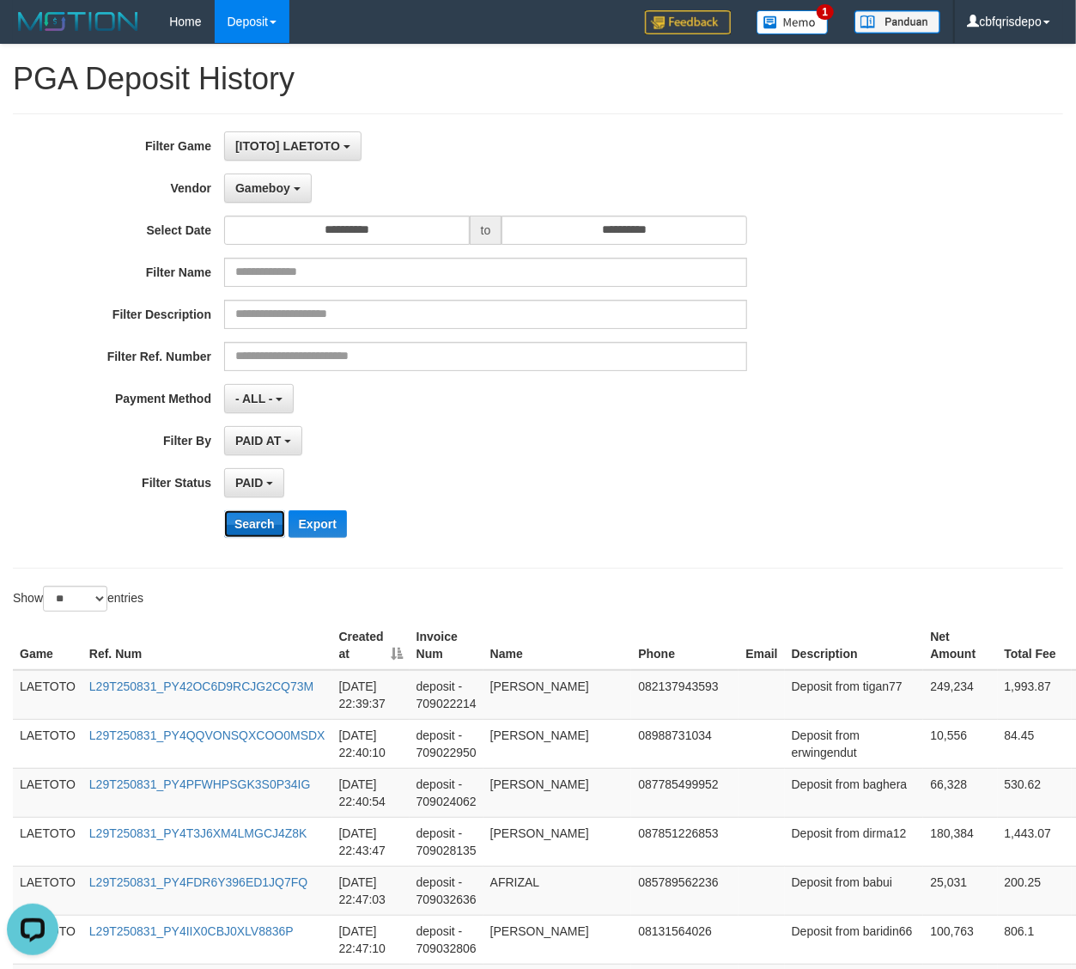
click at [268, 524] on button "Search" at bounding box center [254, 523] width 61 height 27
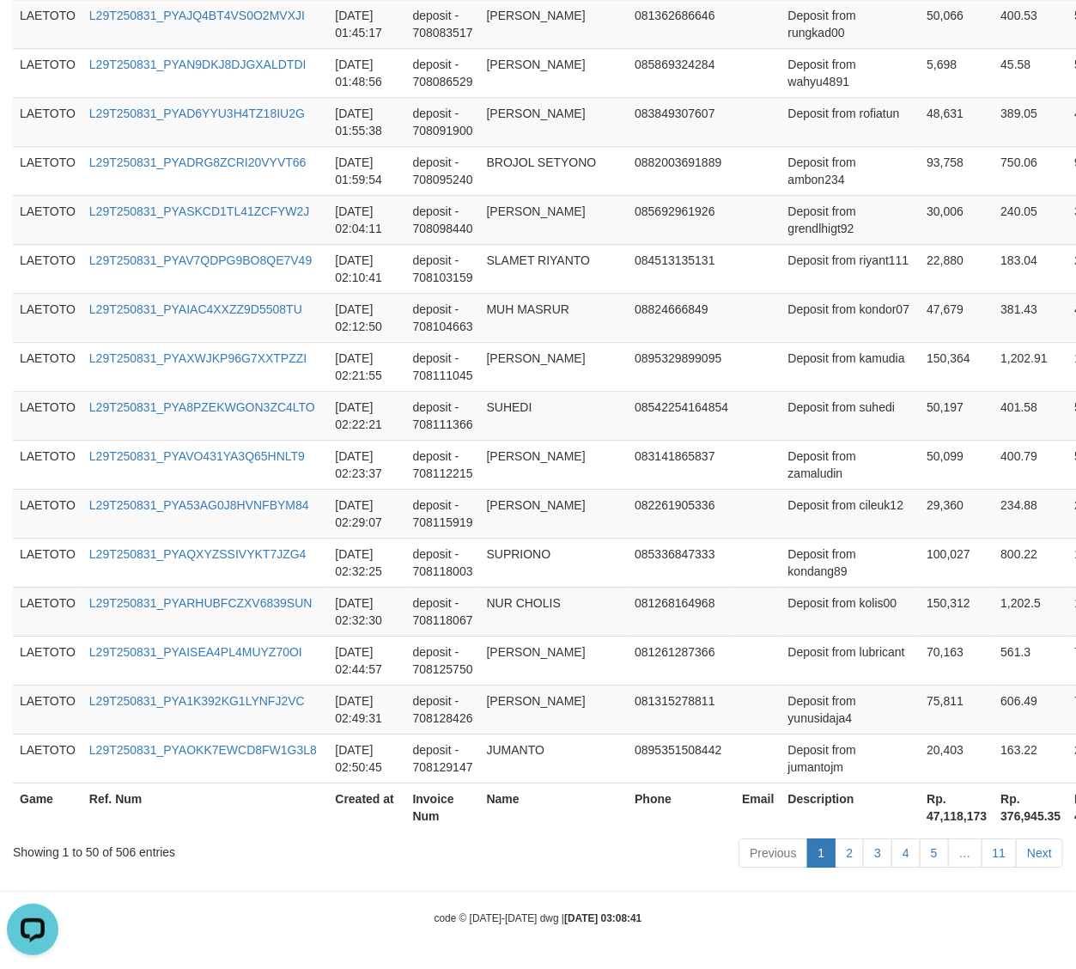
scroll to position [2399, 0]
click at [1005, 869] on div "Previous 1 2 3 4 5 … 11 Next" at bounding box center [762, 854] width 602 height 37
click at [1013, 851] on link "11" at bounding box center [1000, 852] width 36 height 29
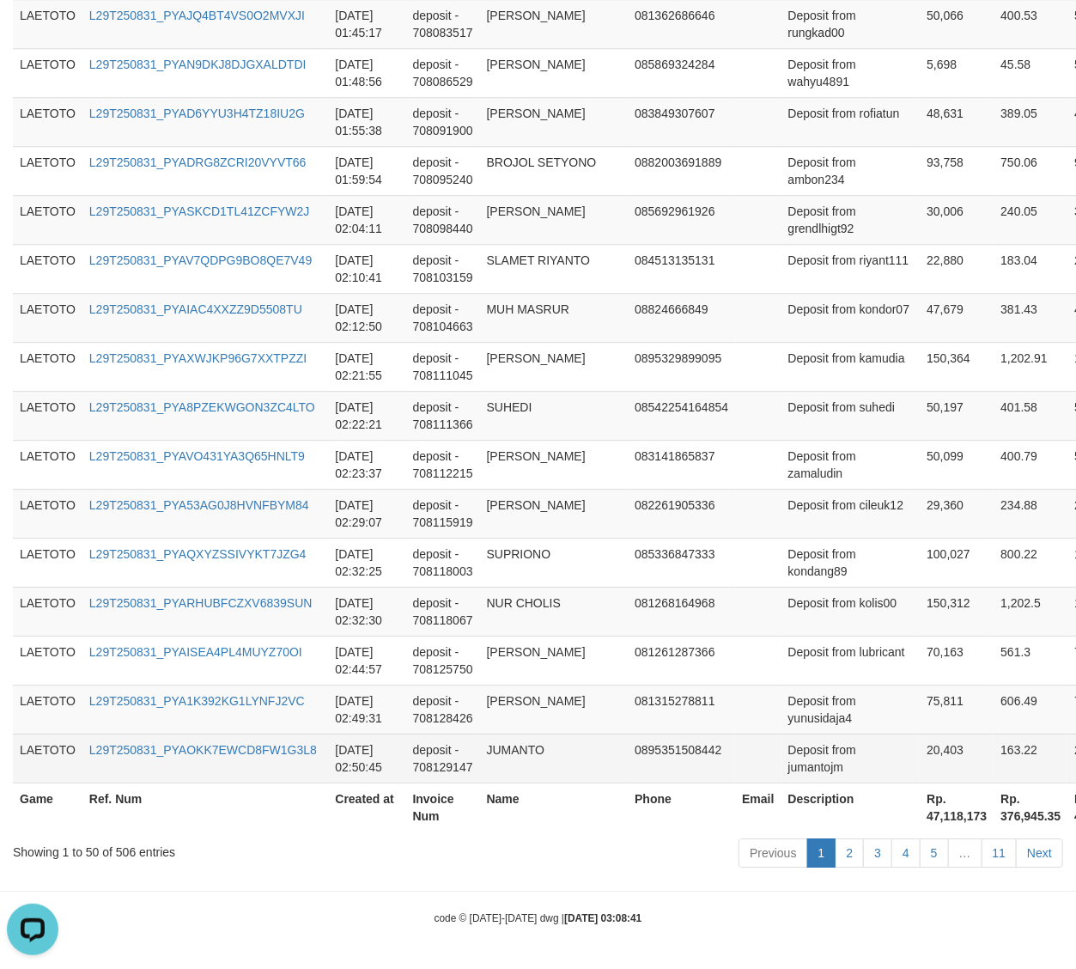
scroll to position [288, 0]
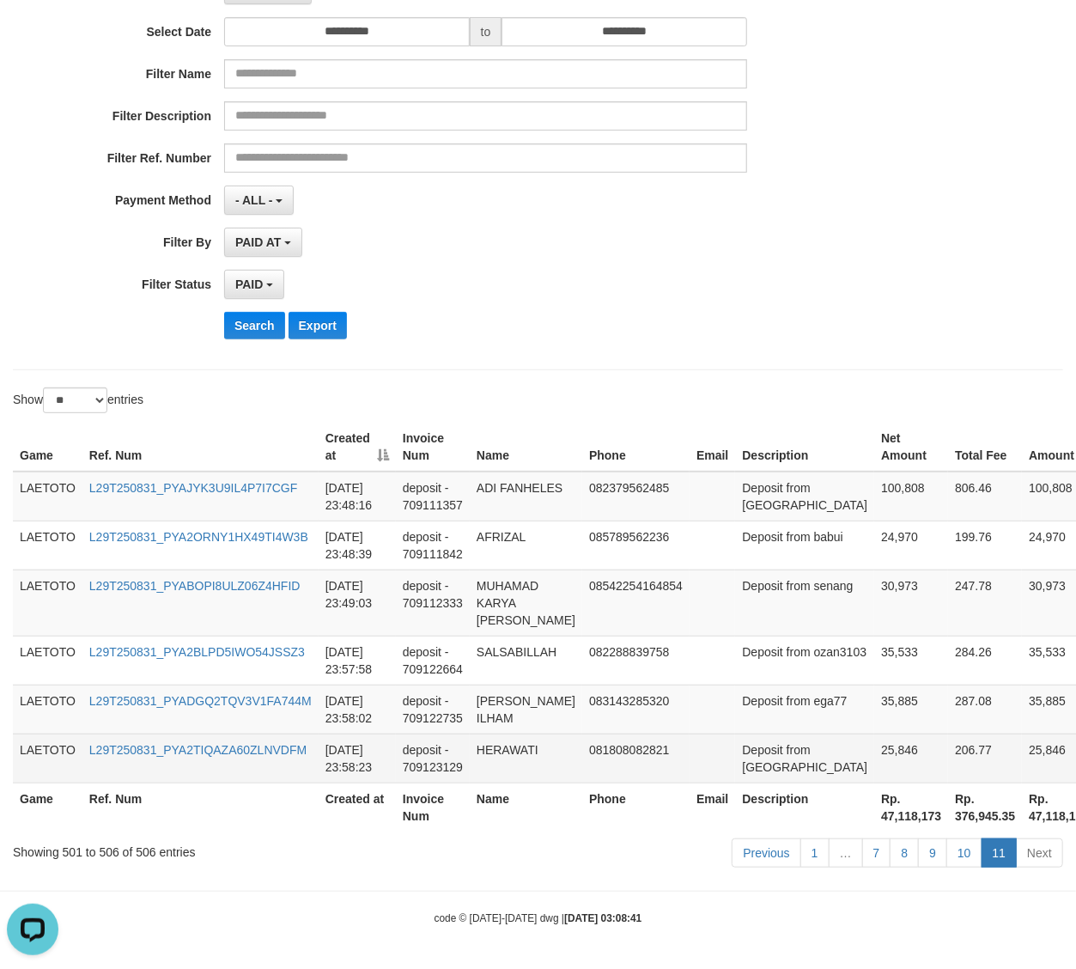
click at [874, 733] on td "25,846" at bounding box center [911, 757] width 74 height 49
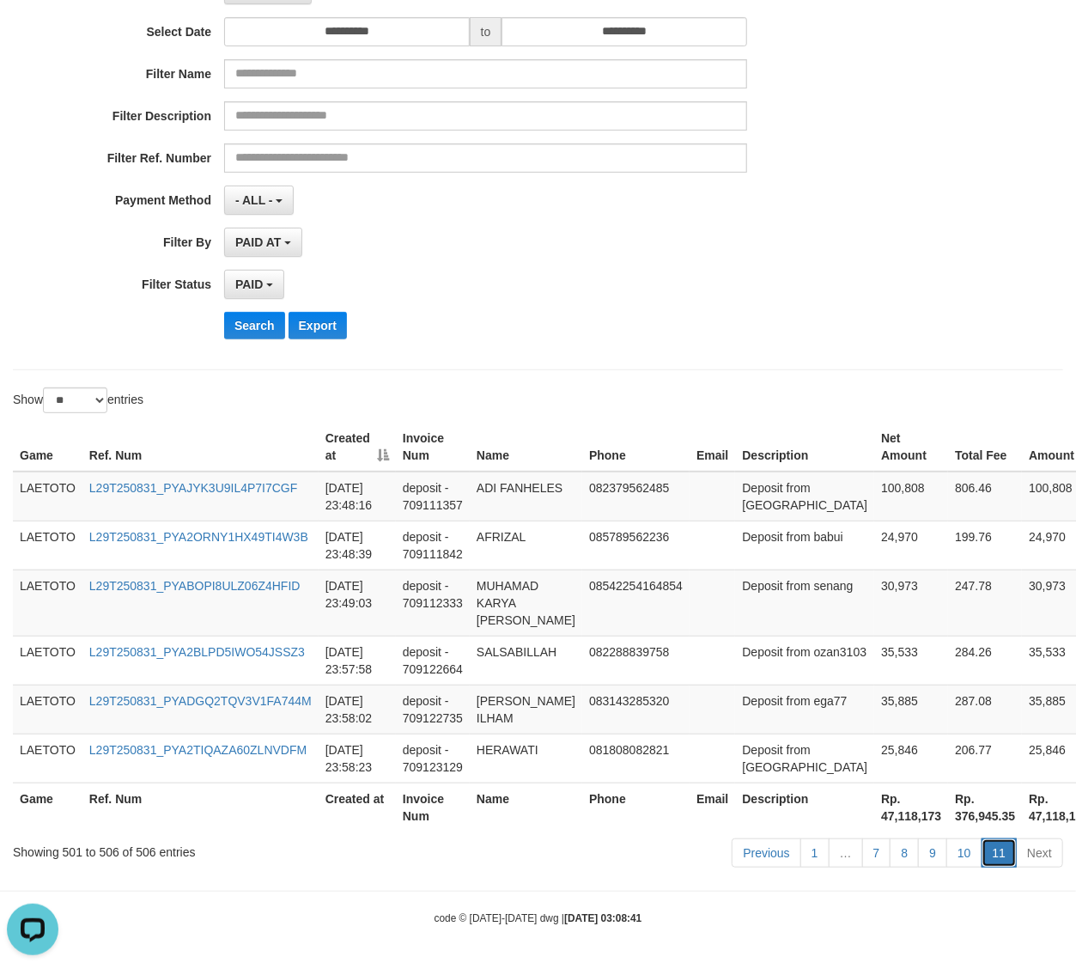
click at [984, 843] on link "11" at bounding box center [1000, 852] width 36 height 29
click at [976, 849] on link "10" at bounding box center [964, 852] width 36 height 29
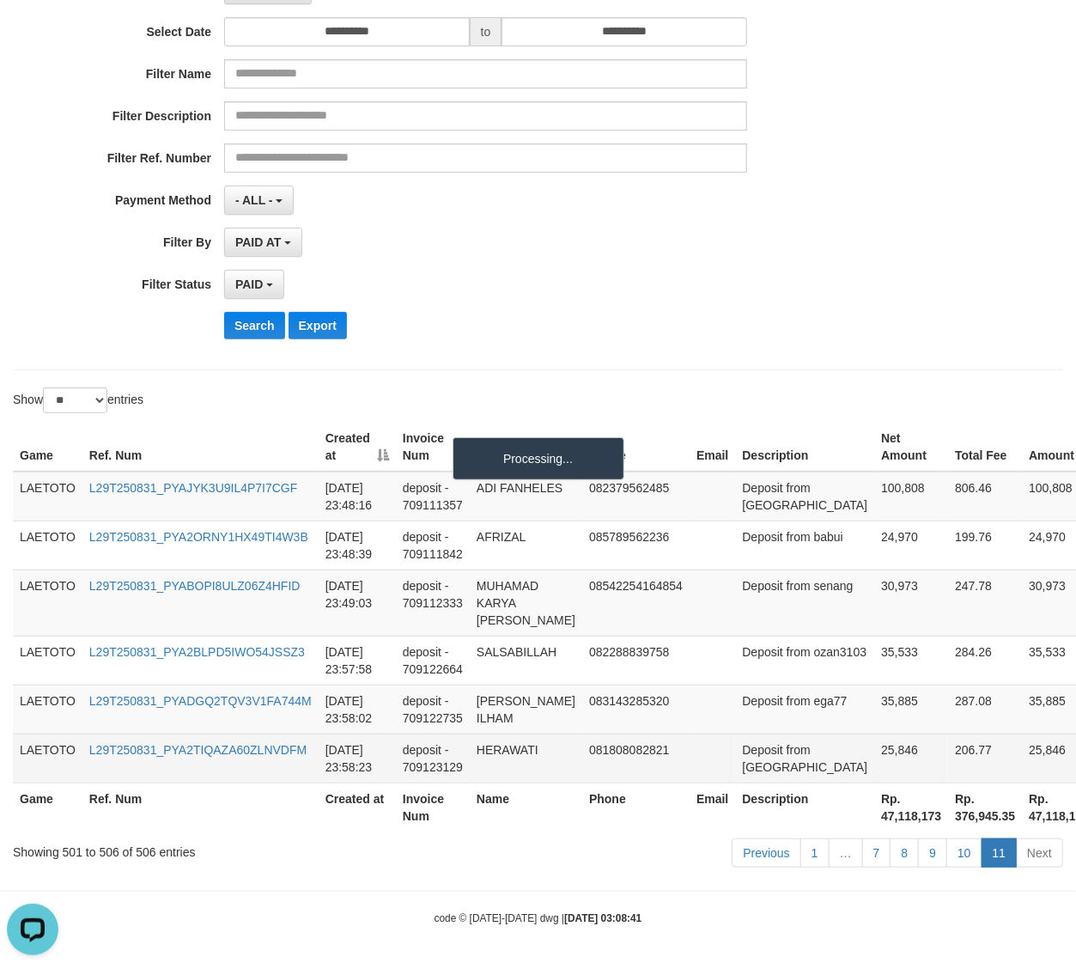
scroll to position [2451, 0]
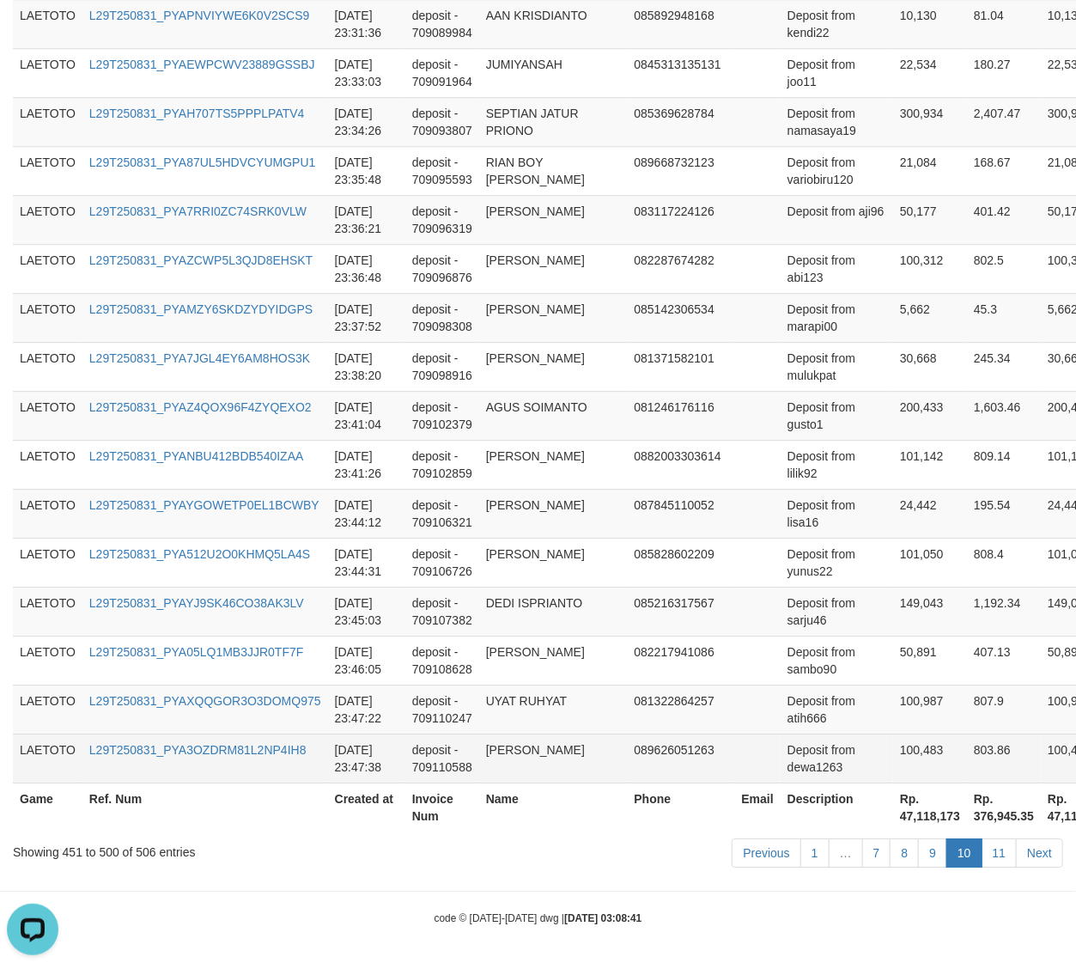
click at [893, 739] on td "100,483" at bounding box center [930, 757] width 74 height 49
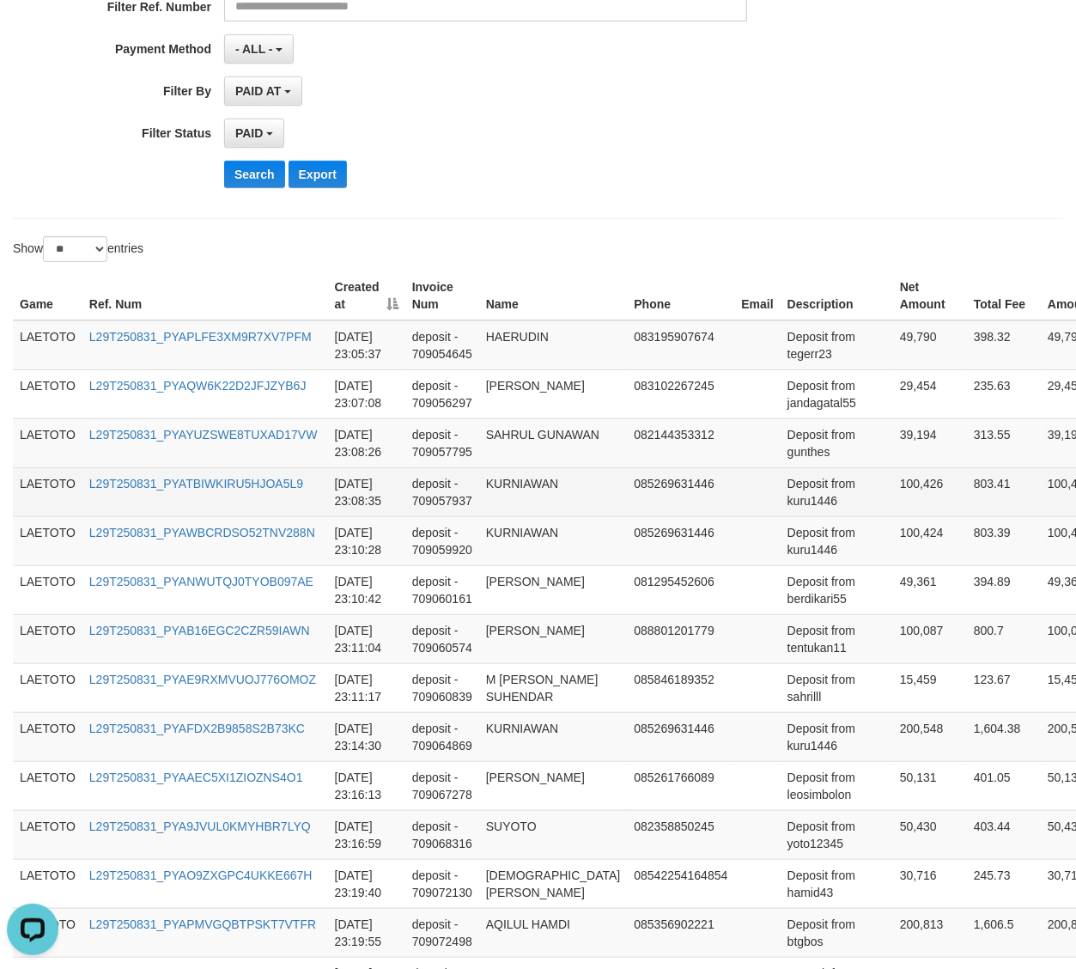
click at [30, 477] on td "LAETOTO" at bounding box center [48, 491] width 70 height 49
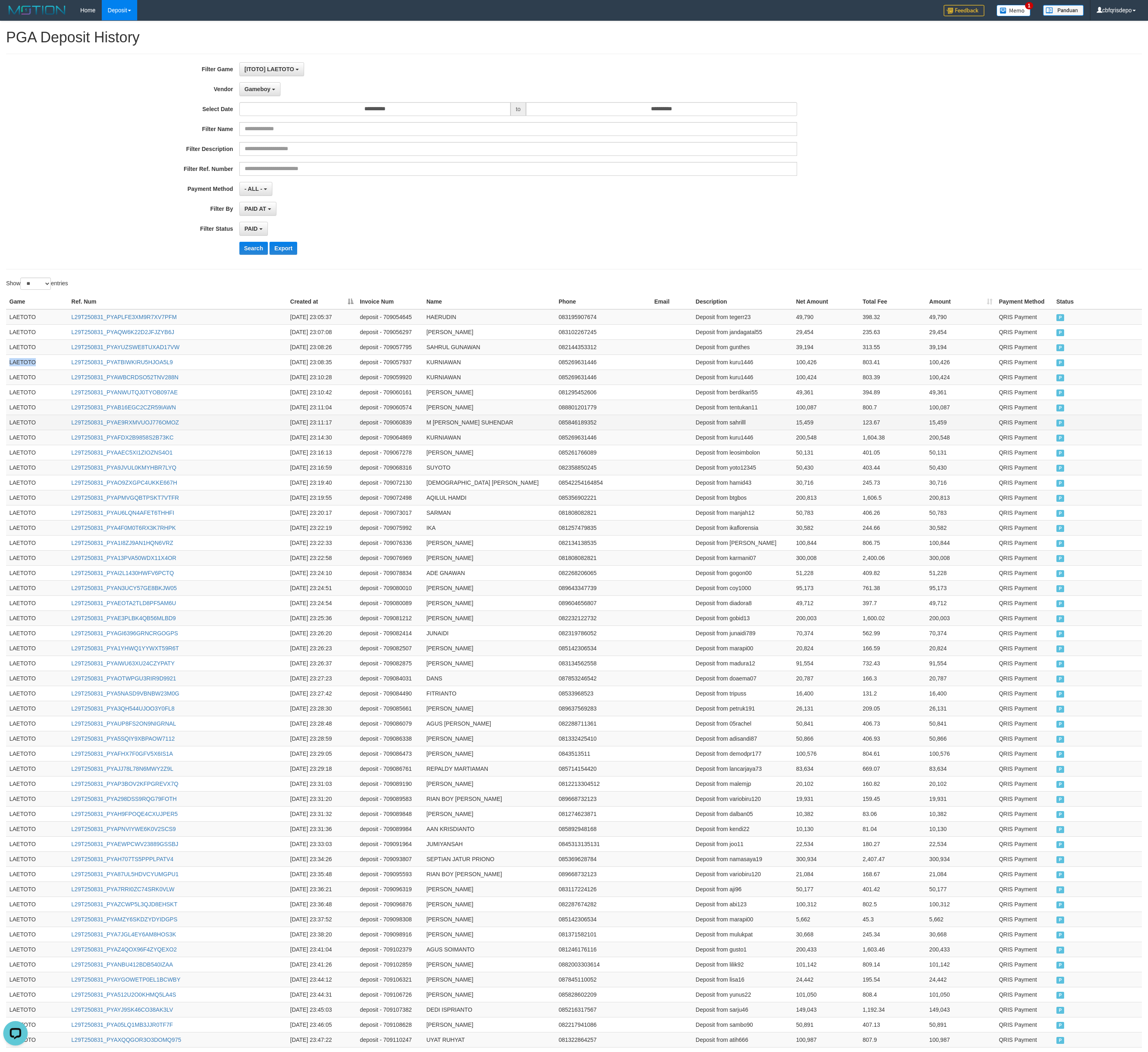
scroll to position [155, 0]
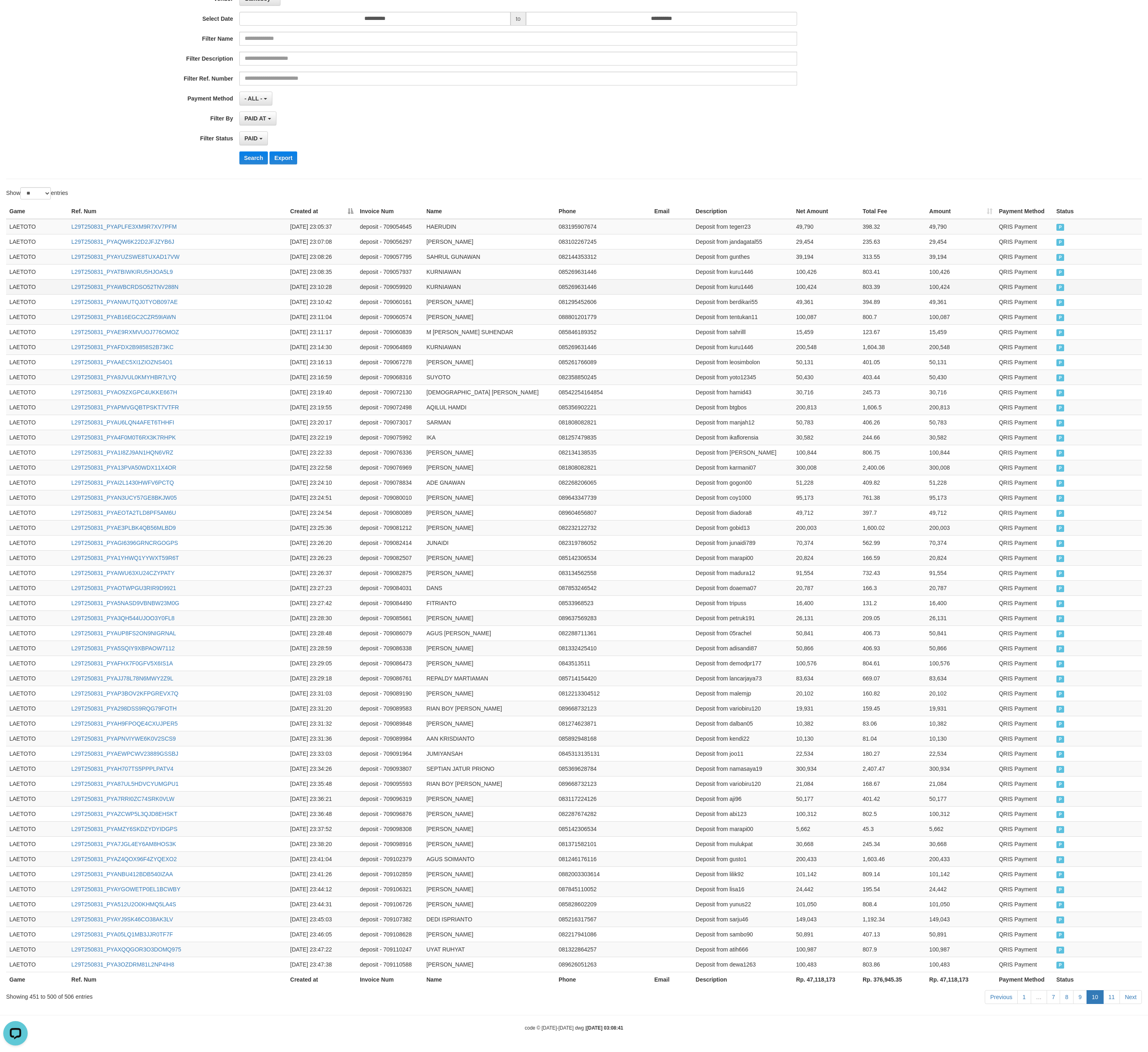
click at [21, 279] on td "LAETOTO" at bounding box center [37, 287] width 62 height 15
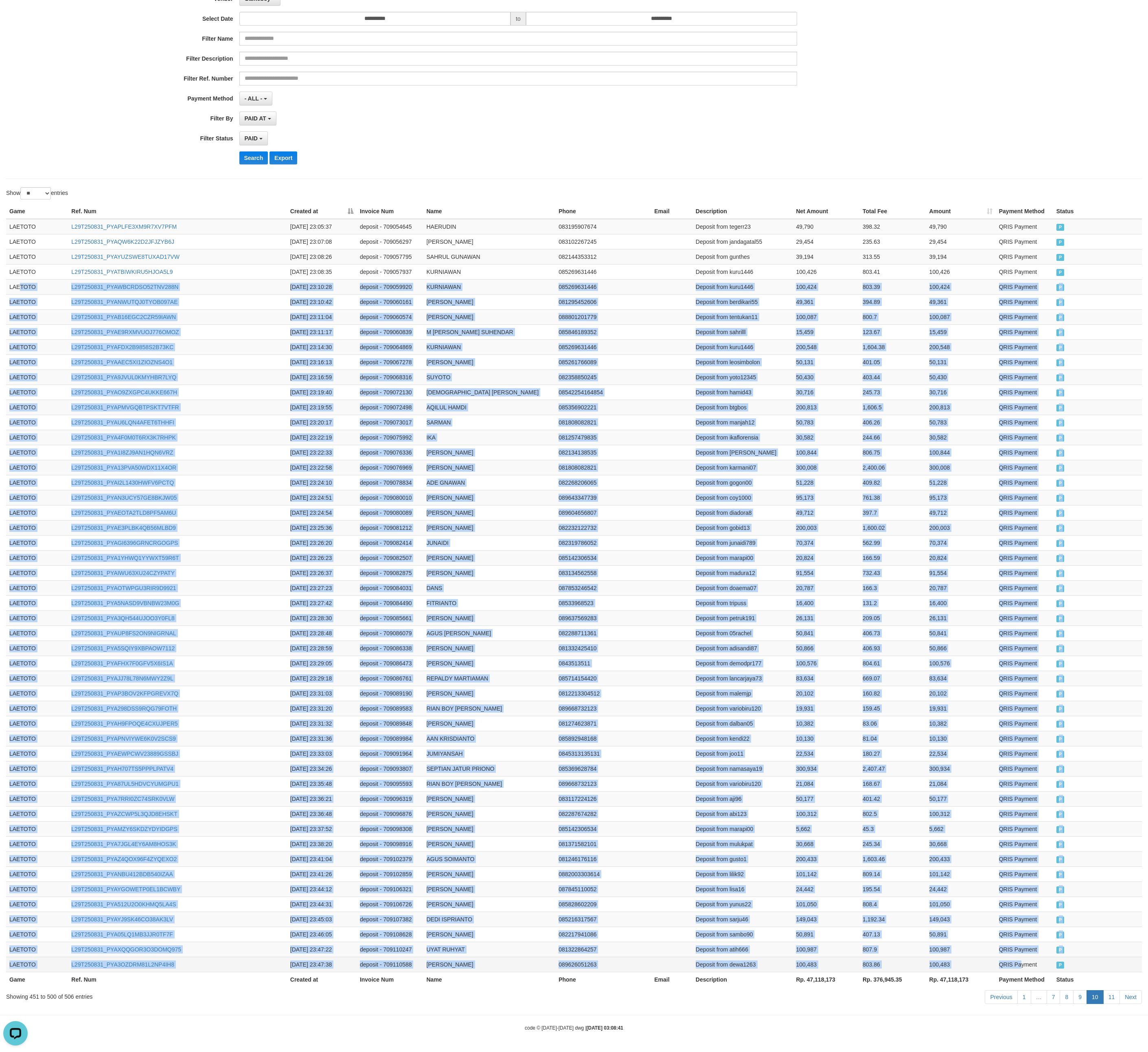
click at [518, 467] on td "QRIS Payment" at bounding box center [1024, 964] width 57 height 15
copy tbody "TOTO L29T250831_PYAWBCRDSO52TNV288N [DATE] 23:10:28 deposit - 709059920 KURNIAW…"
click at [518, 467] on td "083134562558" at bounding box center [603, 573] width 96 height 15
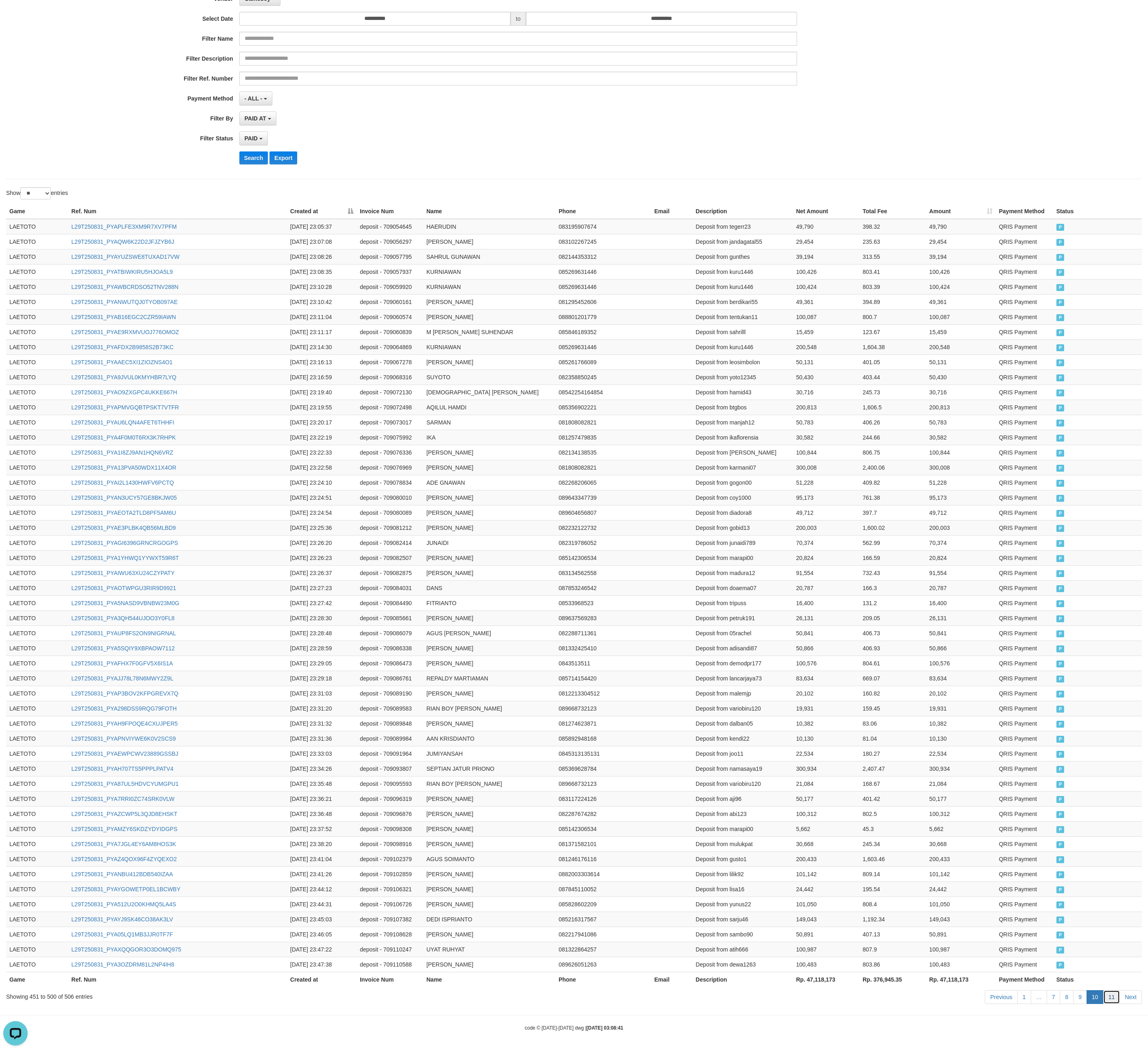
click at [518, 467] on link "11" at bounding box center [1112, 997] width 17 height 14
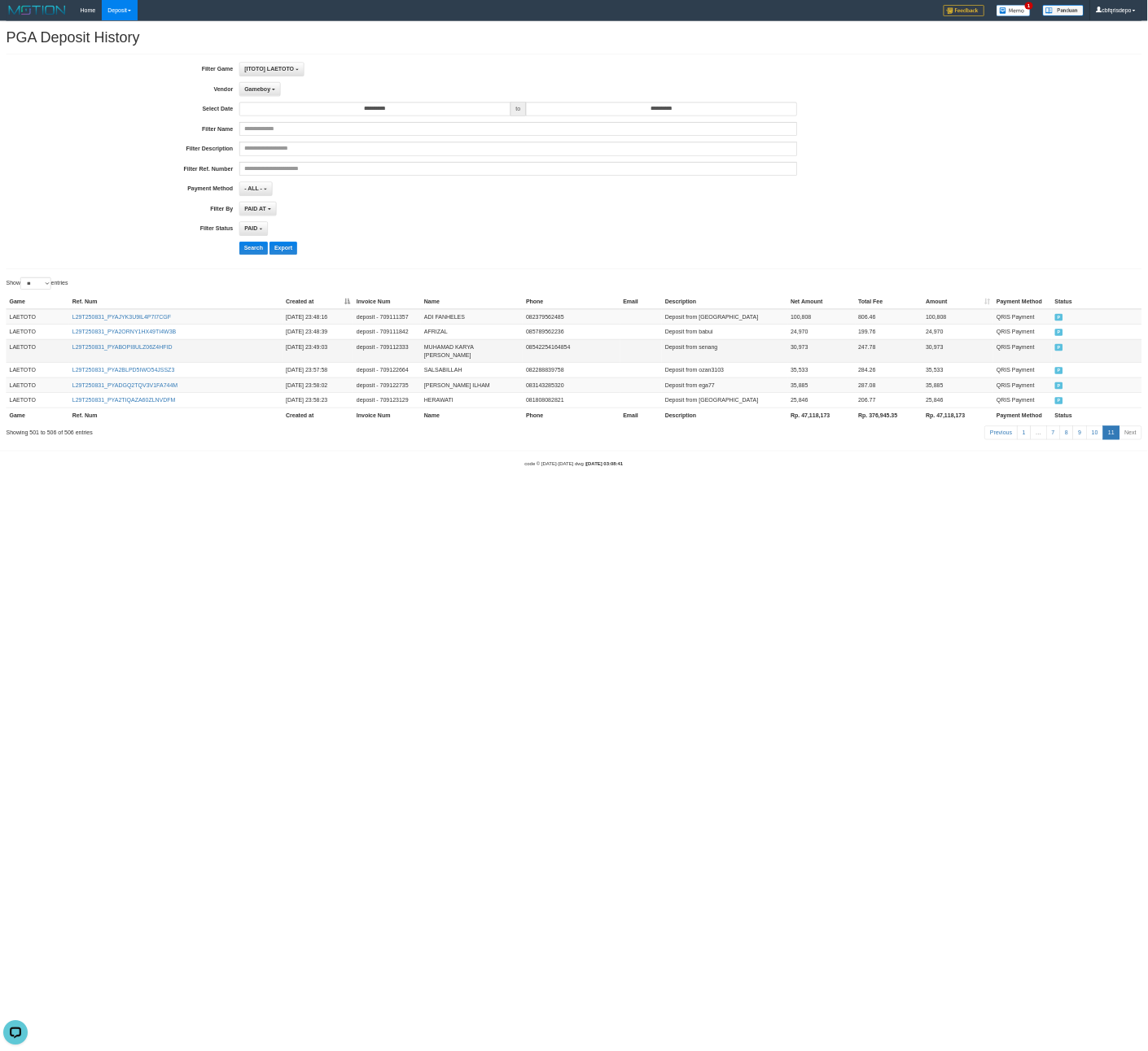
scroll to position [0, 0]
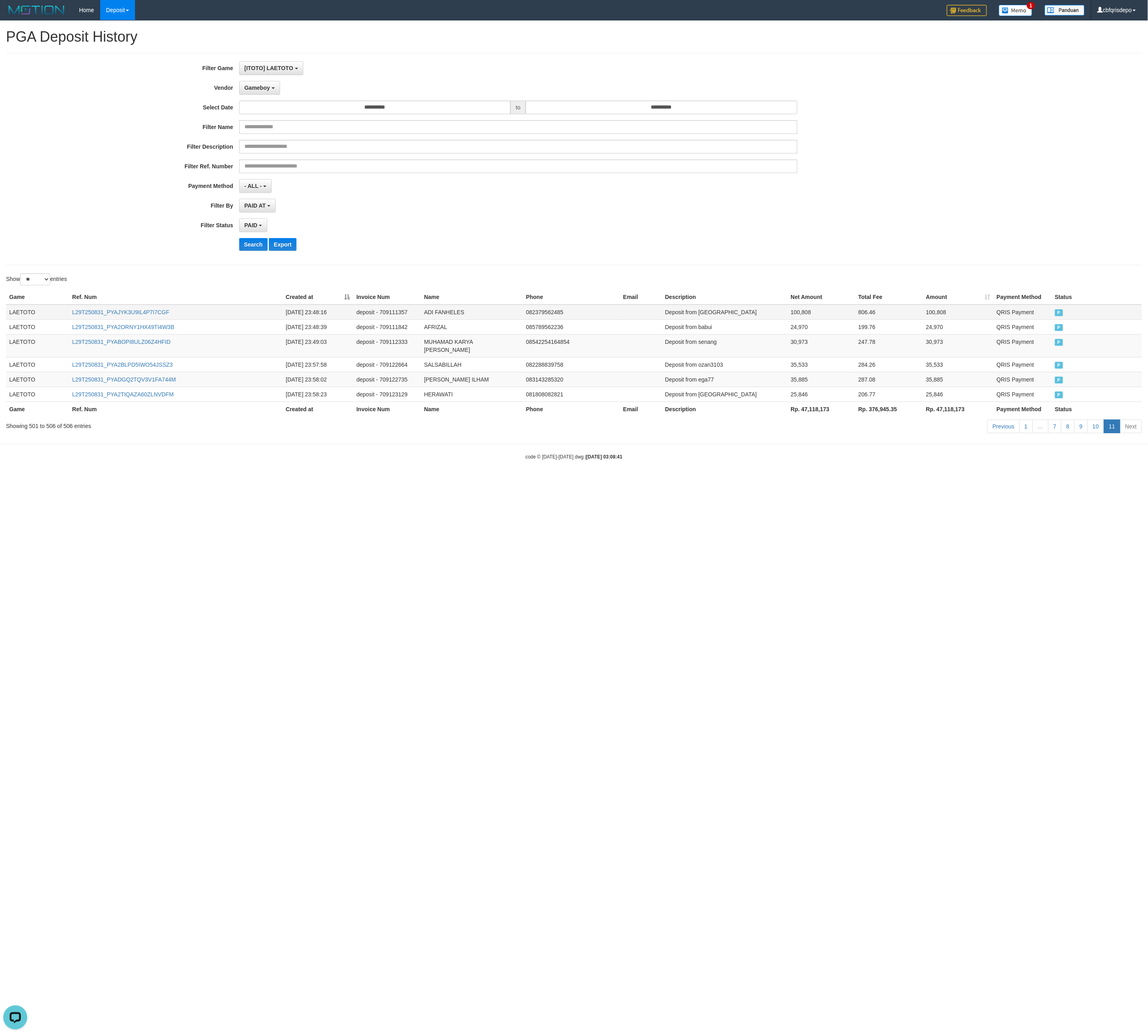
click at [21, 320] on td "LAETOTO" at bounding box center [37, 312] width 63 height 15
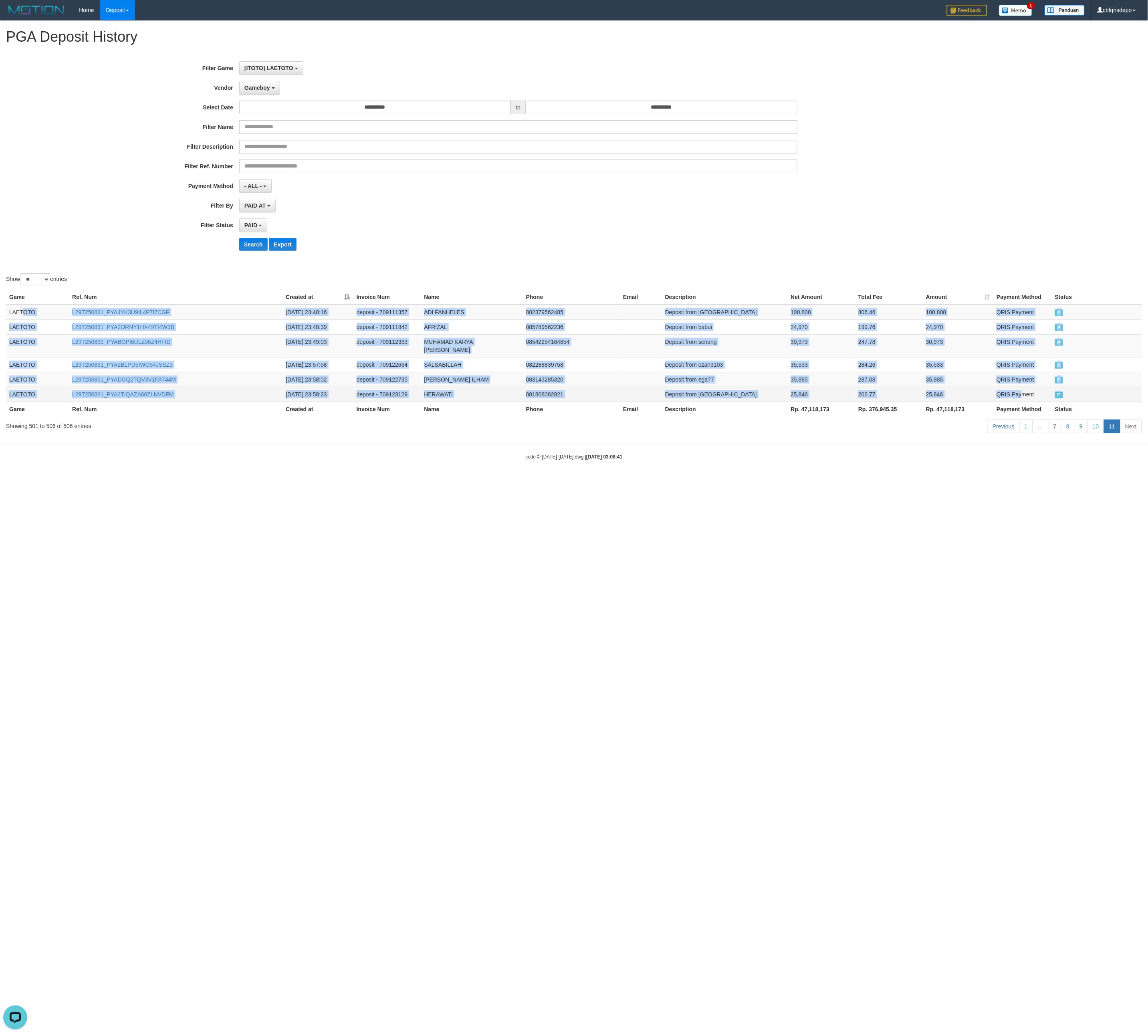
click at [510, 401] on td "QRIS Payment" at bounding box center [1022, 394] width 58 height 15
copy tbody "OTO L29T250831_PYAJYK3U9IL4P7I7CGF [DATE] 23:48:16 deposit - 709111357 ADI FANH…"
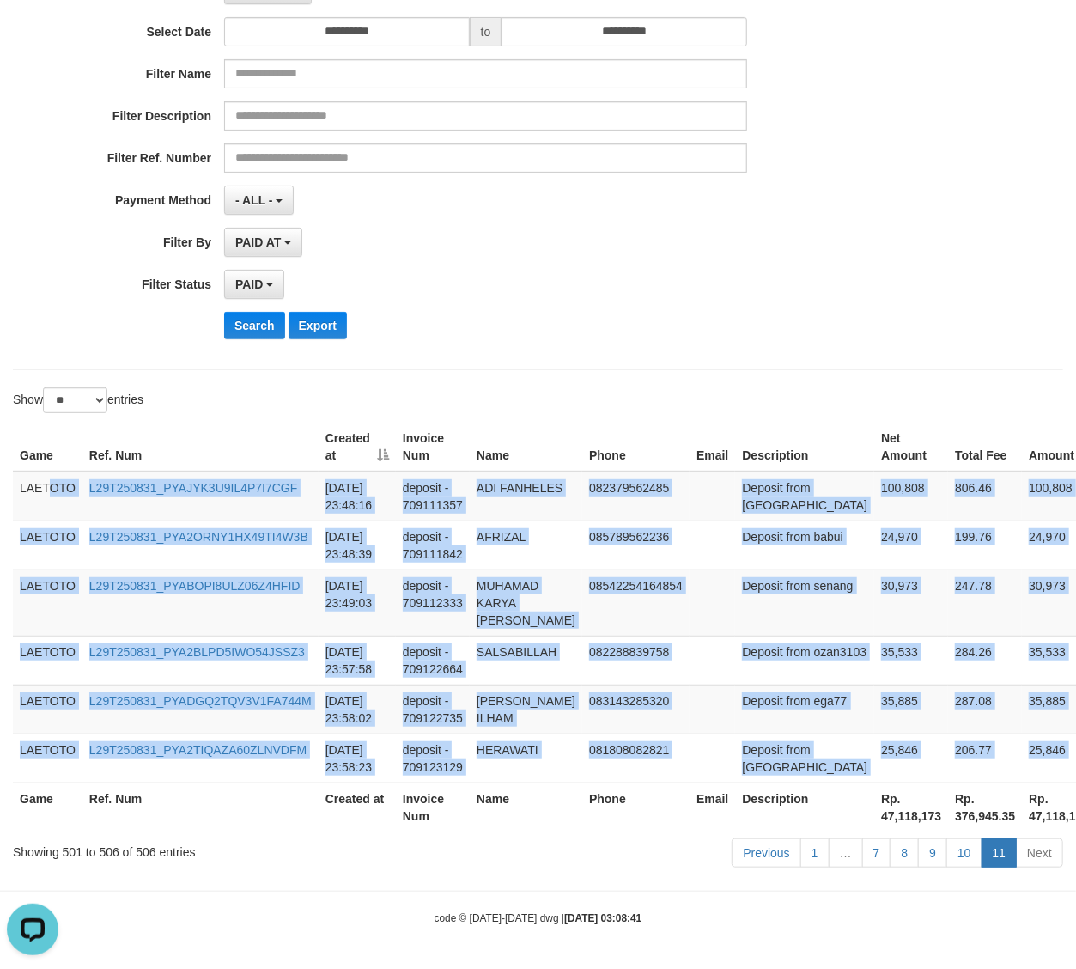
scroll to position [18, 0]
click at [706, 684] on td at bounding box center [713, 708] width 46 height 49
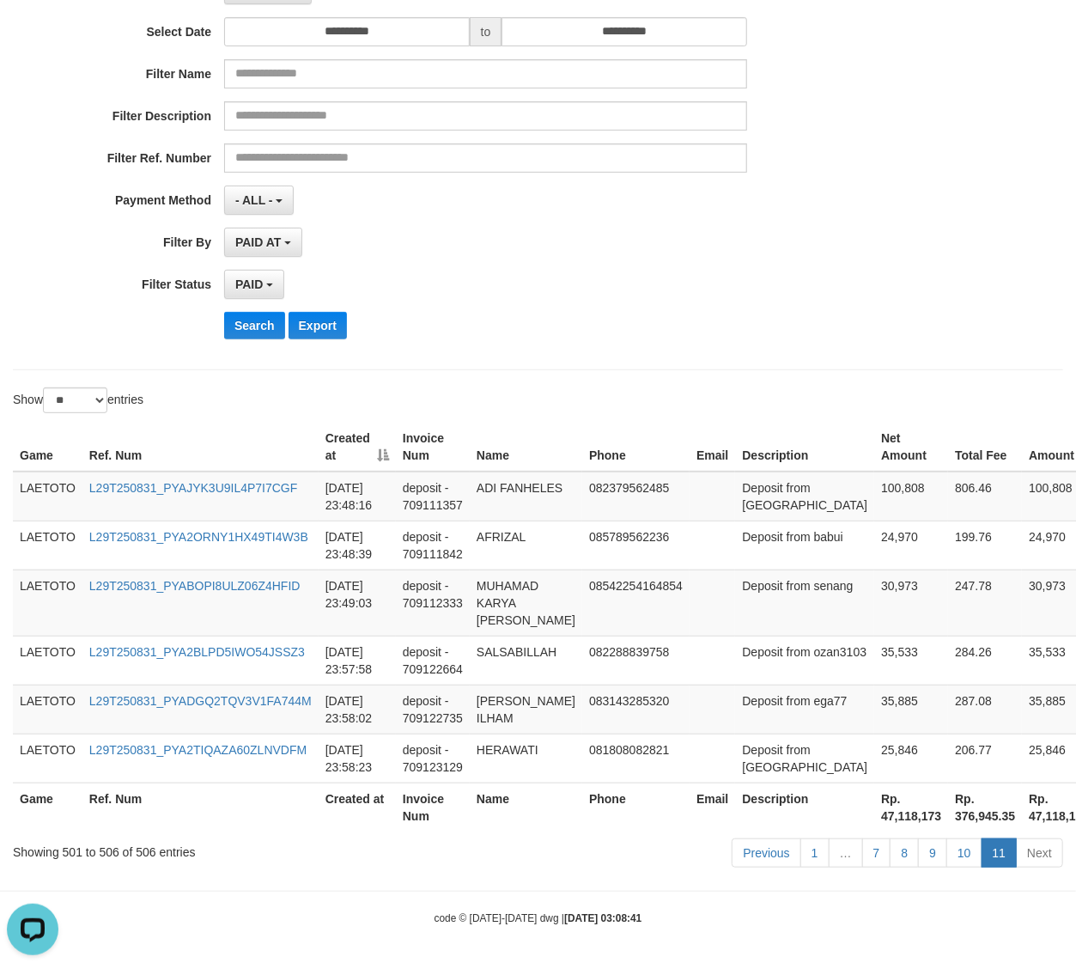
click at [874, 811] on th "Rp. 47,118,173" at bounding box center [911, 806] width 74 height 49
copy th "47,118,173"
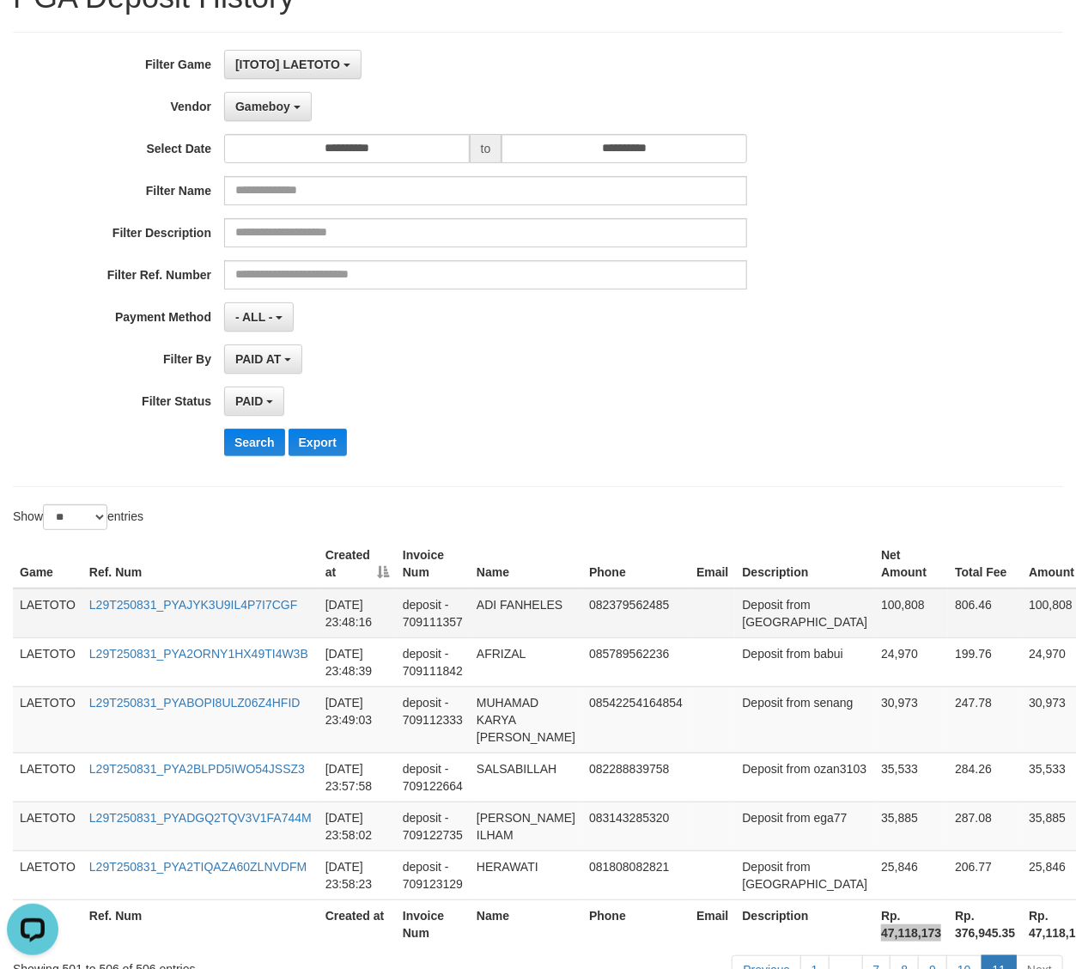
scroll to position [0, 0]
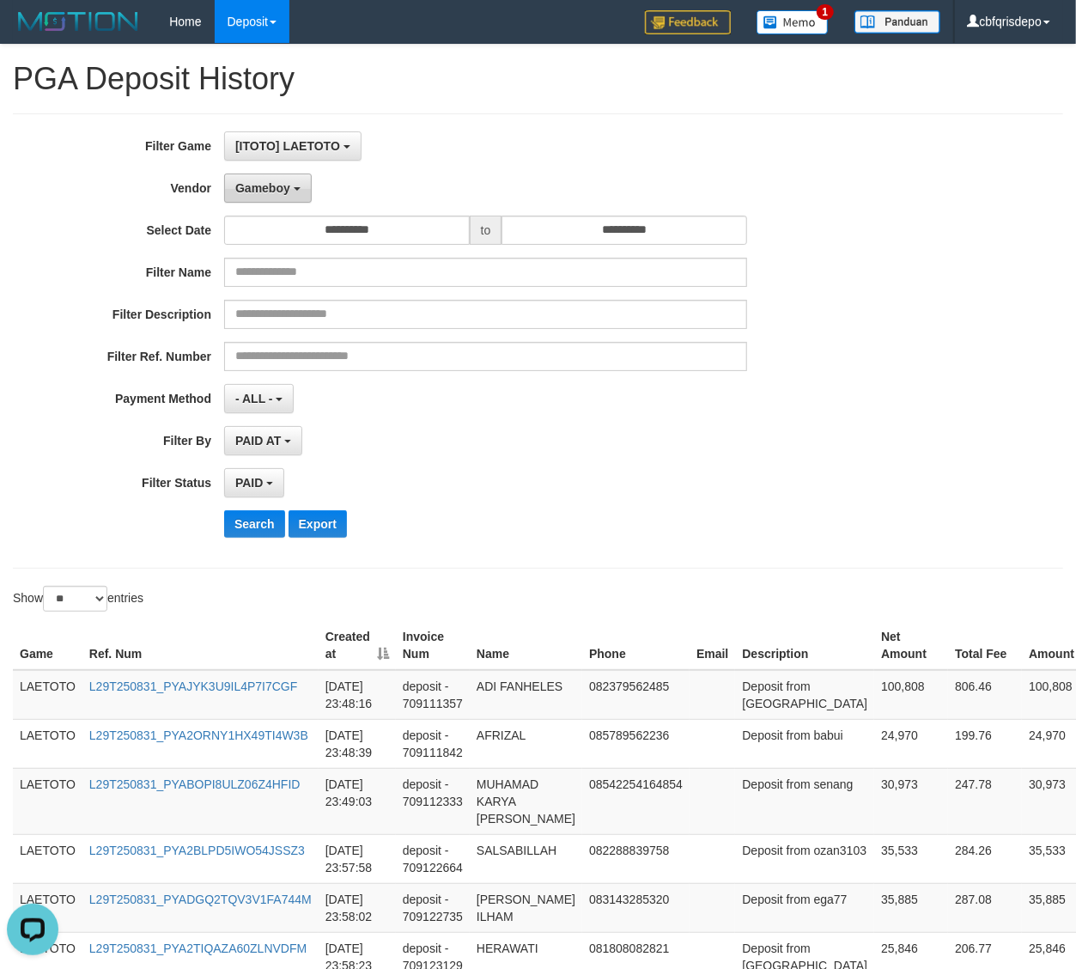
click at [276, 185] on span "Gameboy" at bounding box center [262, 188] width 55 height 14
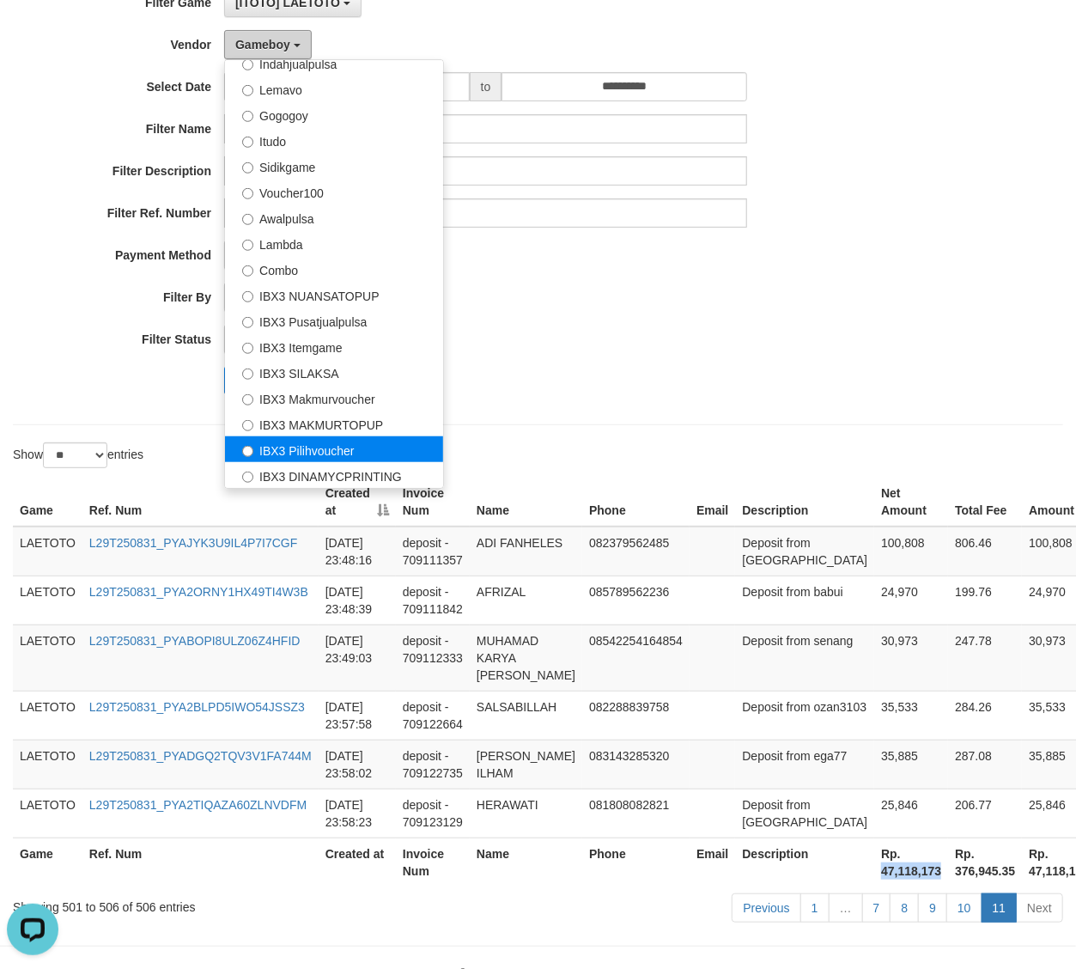
scroll to position [288, 0]
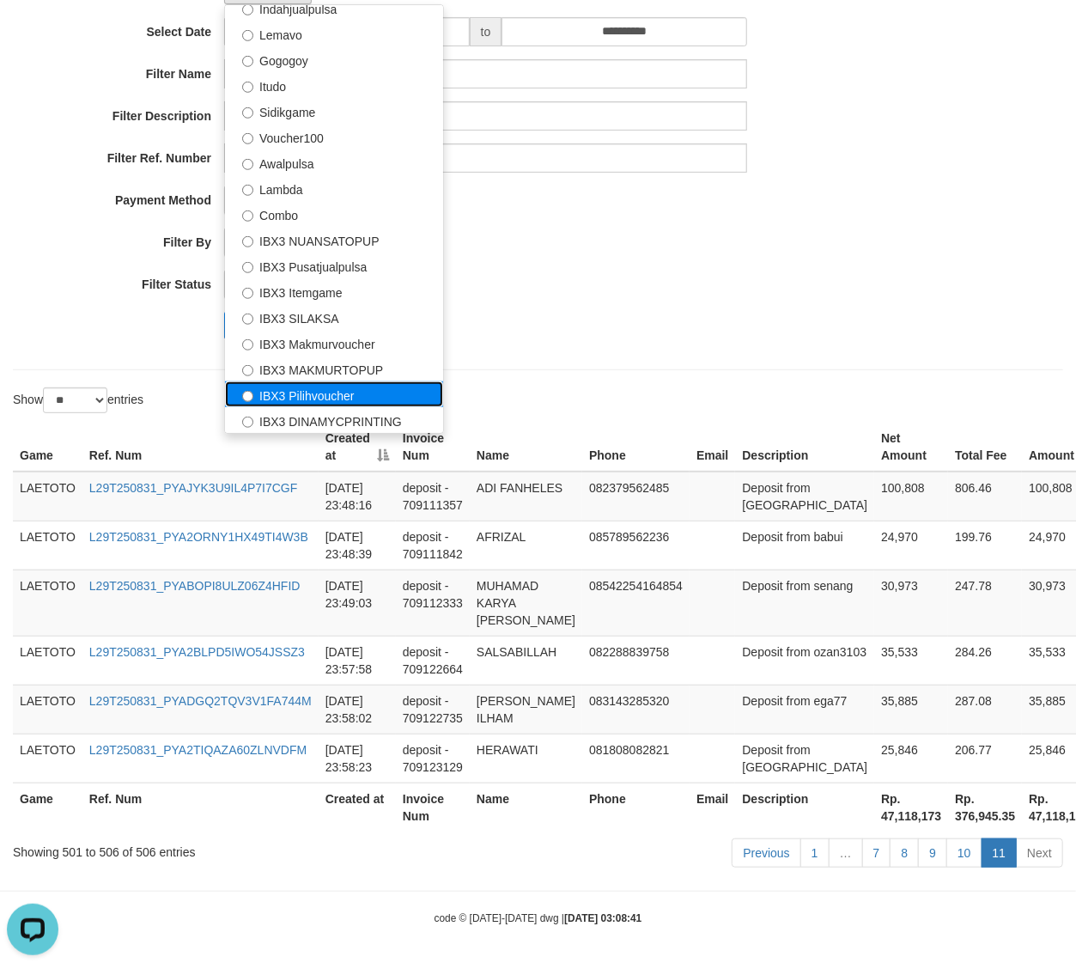
click at [341, 381] on label "IBX3 Pilihvoucher" at bounding box center [334, 394] width 218 height 26
select select "**********"
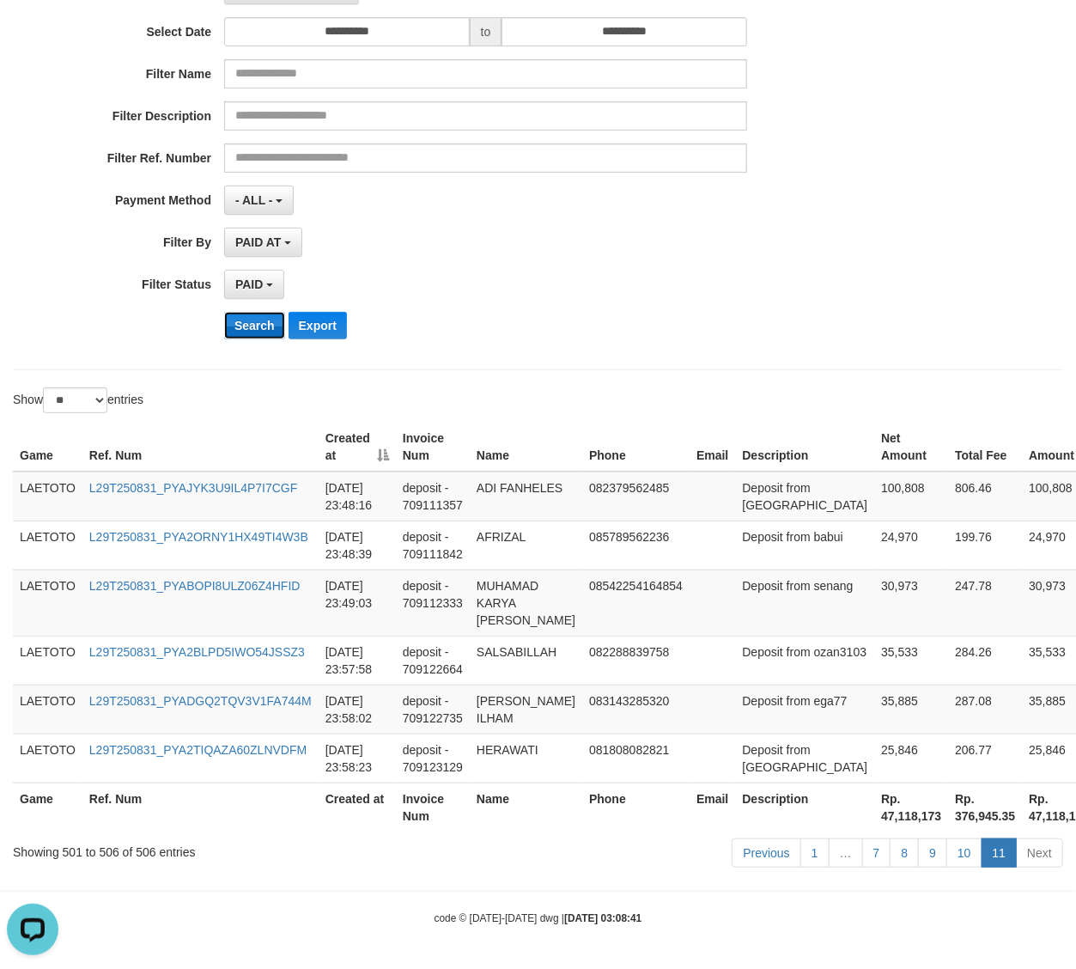
click at [240, 312] on button "Search" at bounding box center [254, 325] width 61 height 27
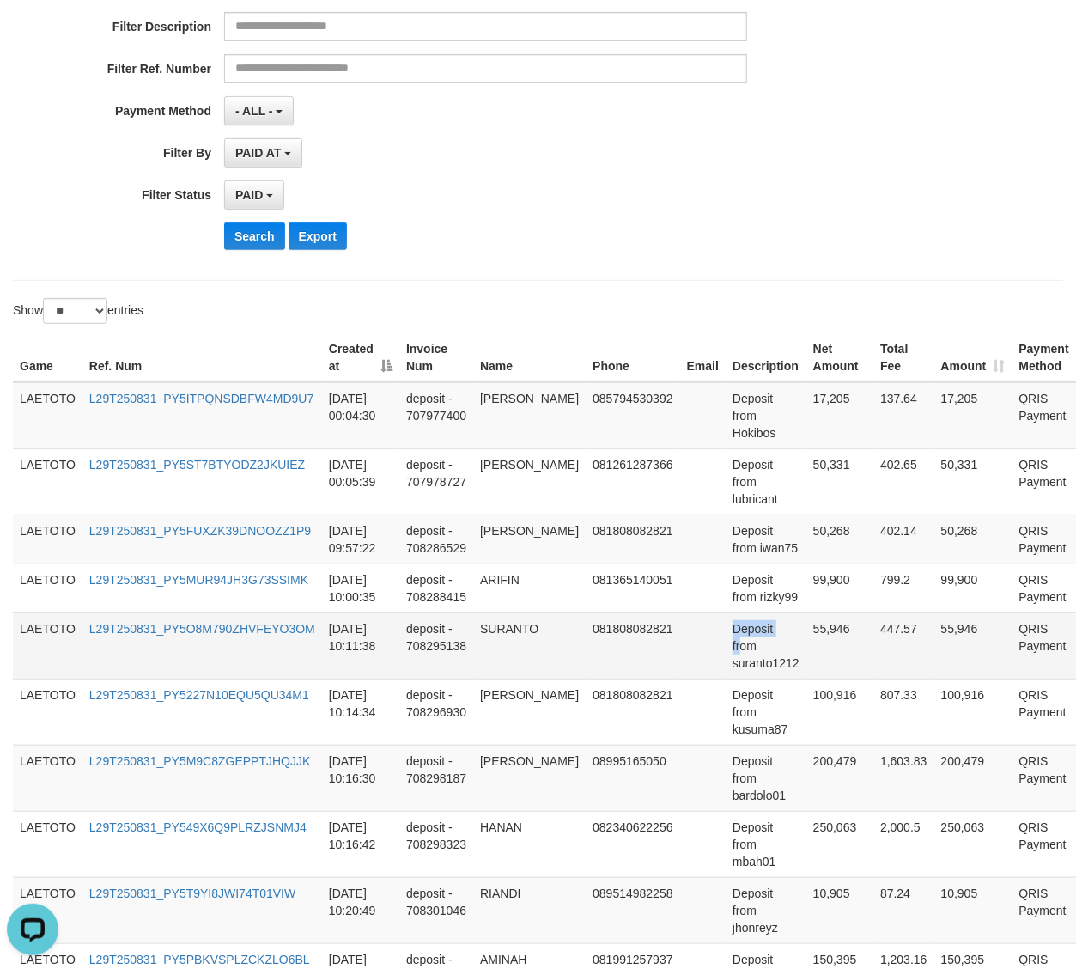
drag, startPoint x: 694, startPoint y: 653, endPoint x: 706, endPoint y: 648, distance: 12.8
click at [706, 648] on tr "LAETOTO L29T250831_PY5O8M790ZHVFEYO3OM [DATE] 10:11:38 deposit - 708295138 SURA…" at bounding box center [570, 645] width 1114 height 66
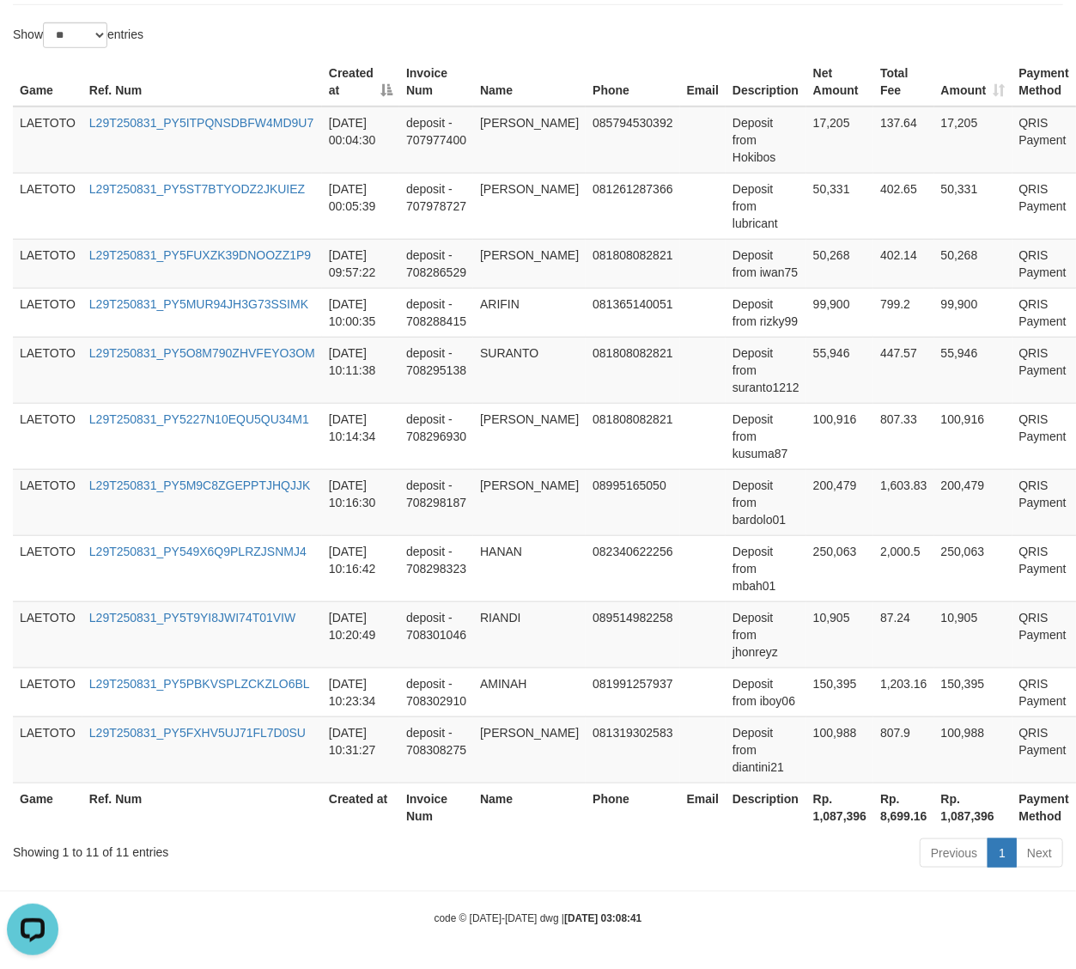
click at [818, 810] on th "Rp. 1,087,396" at bounding box center [839, 806] width 67 height 49
copy th "1,087,396"
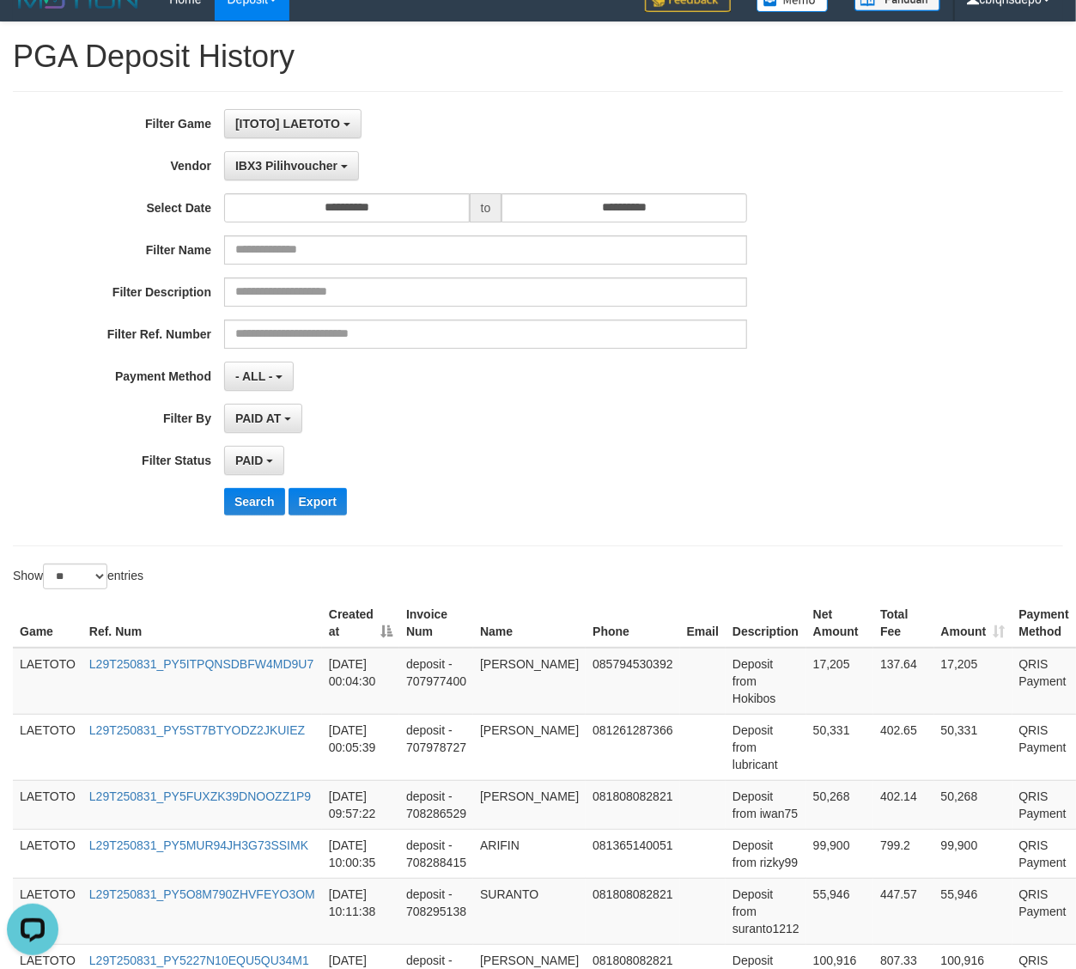
scroll to position [0, 0]
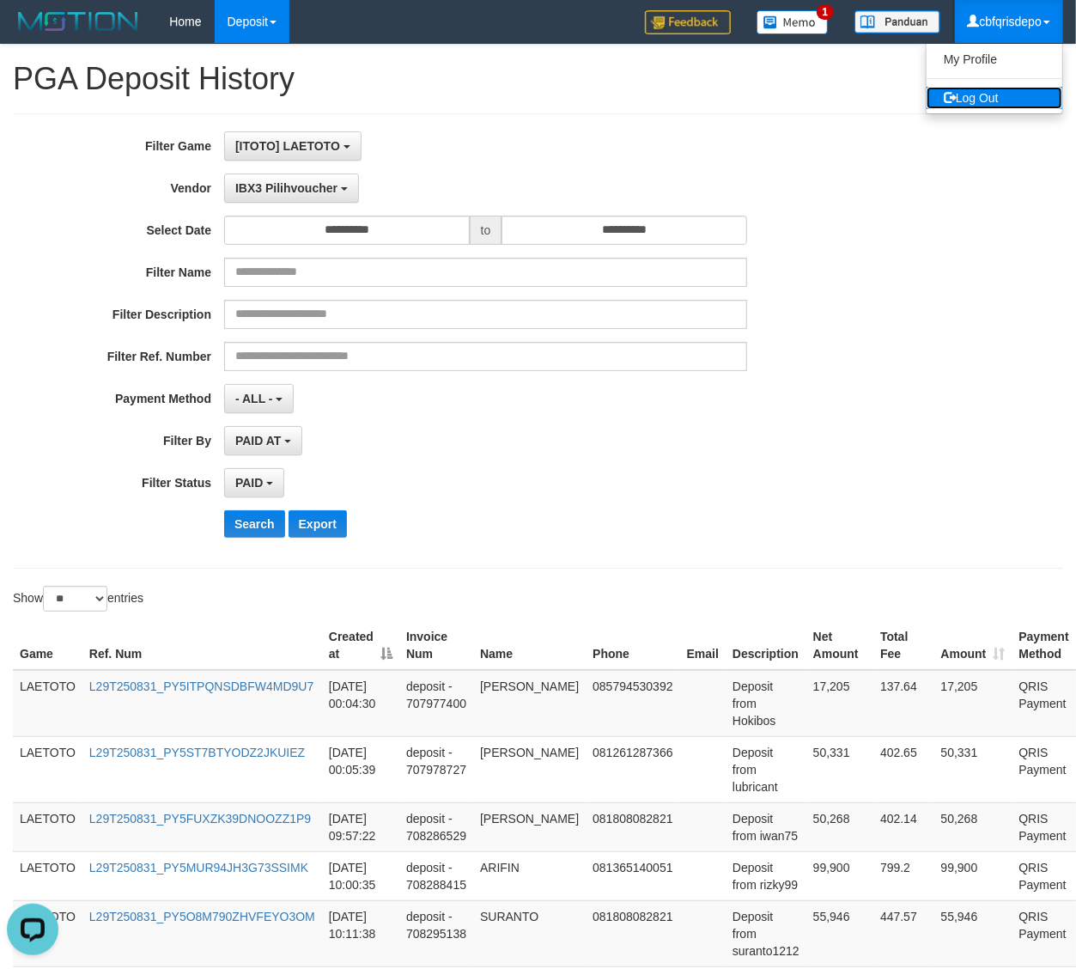
click at [996, 98] on link "Log Out" at bounding box center [995, 98] width 136 height 22
